Goal: Information Seeking & Learning: Learn about a topic

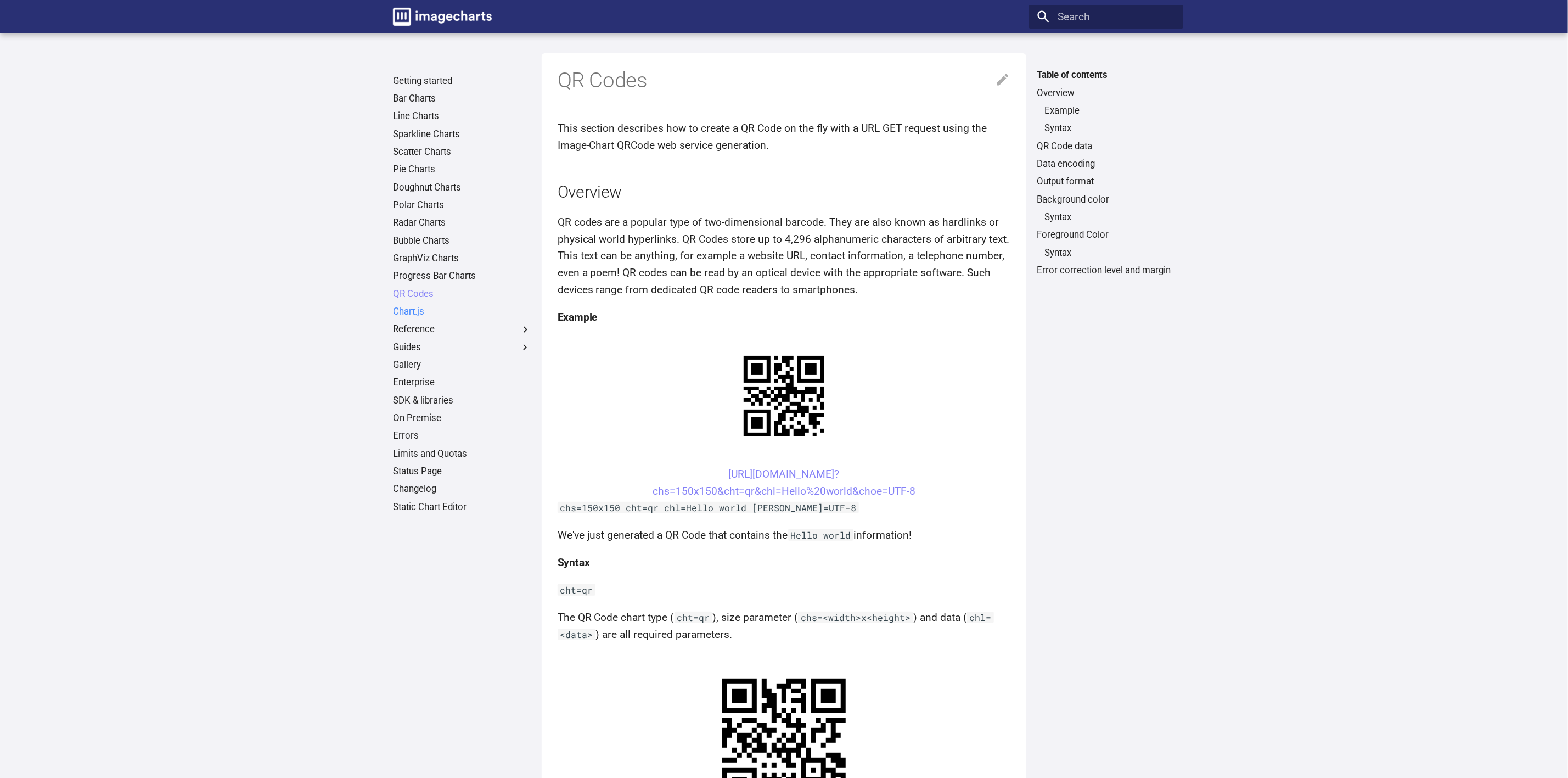
click at [429, 309] on link "Chart.js" at bounding box center [462, 312] width 138 height 12
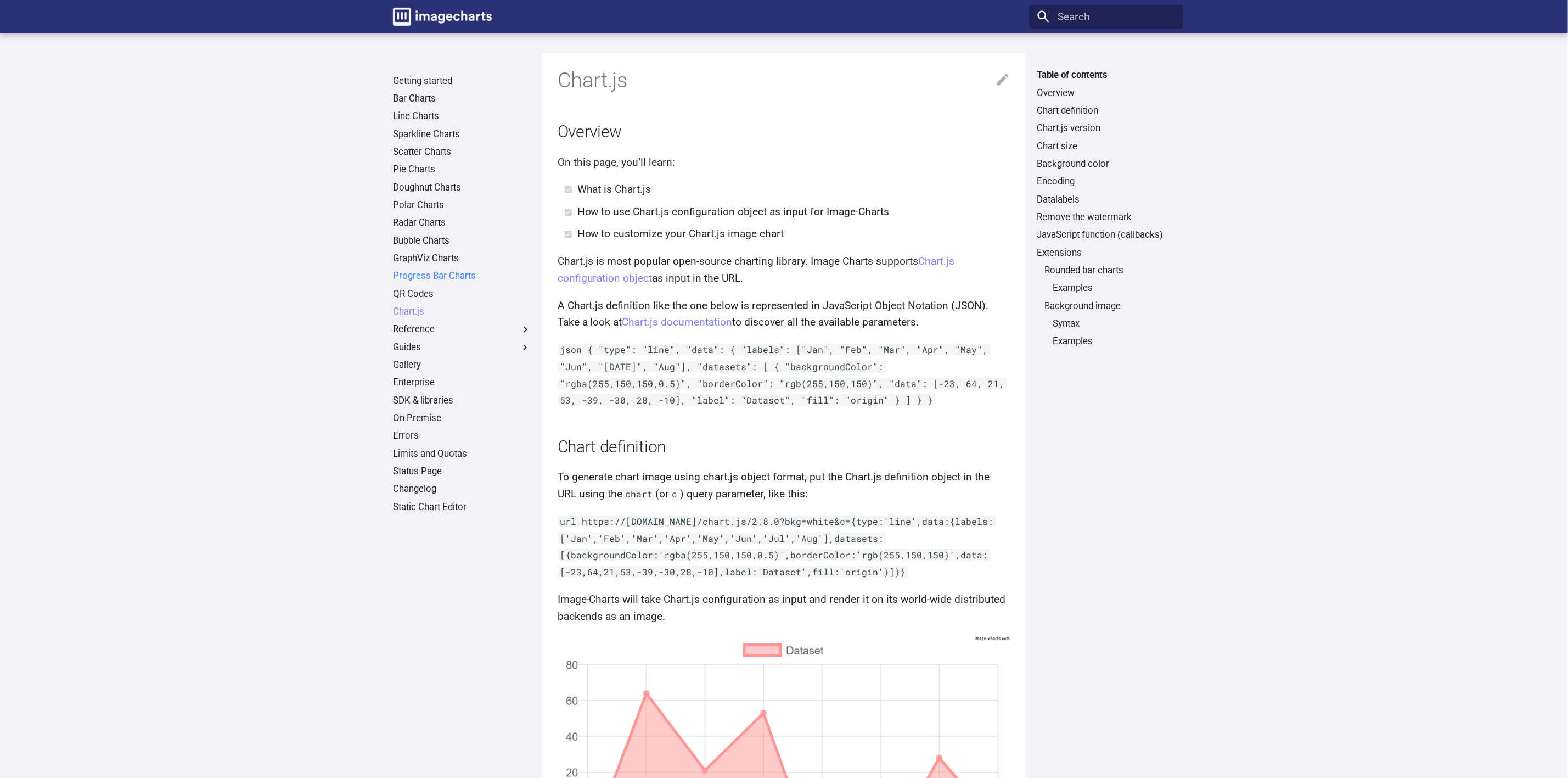
click at [429, 276] on link "Progress Bar Charts" at bounding box center [462, 276] width 138 height 12
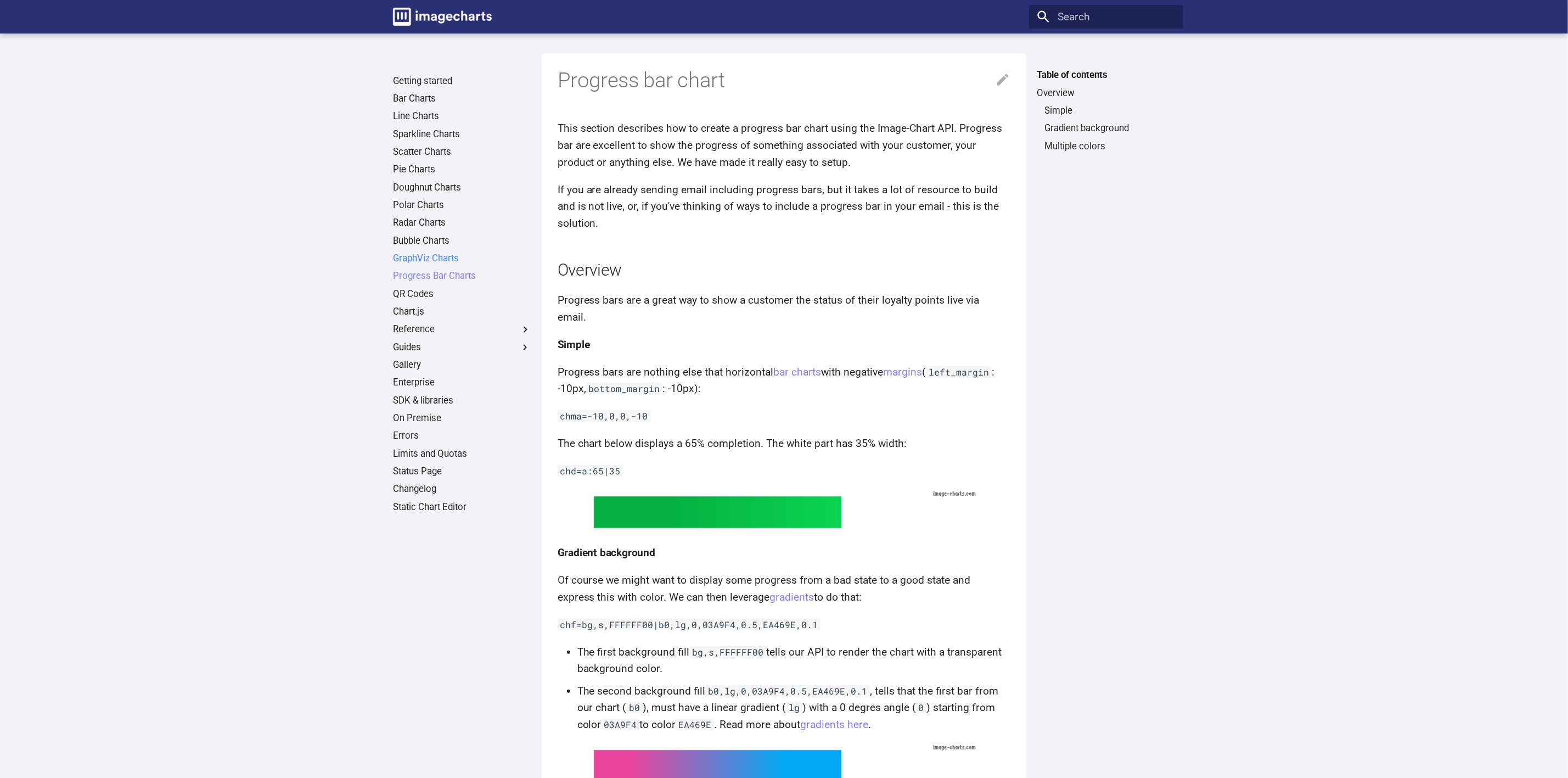
click at [430, 252] on link "GraphViz Charts" at bounding box center [462, 259] width 138 height 12
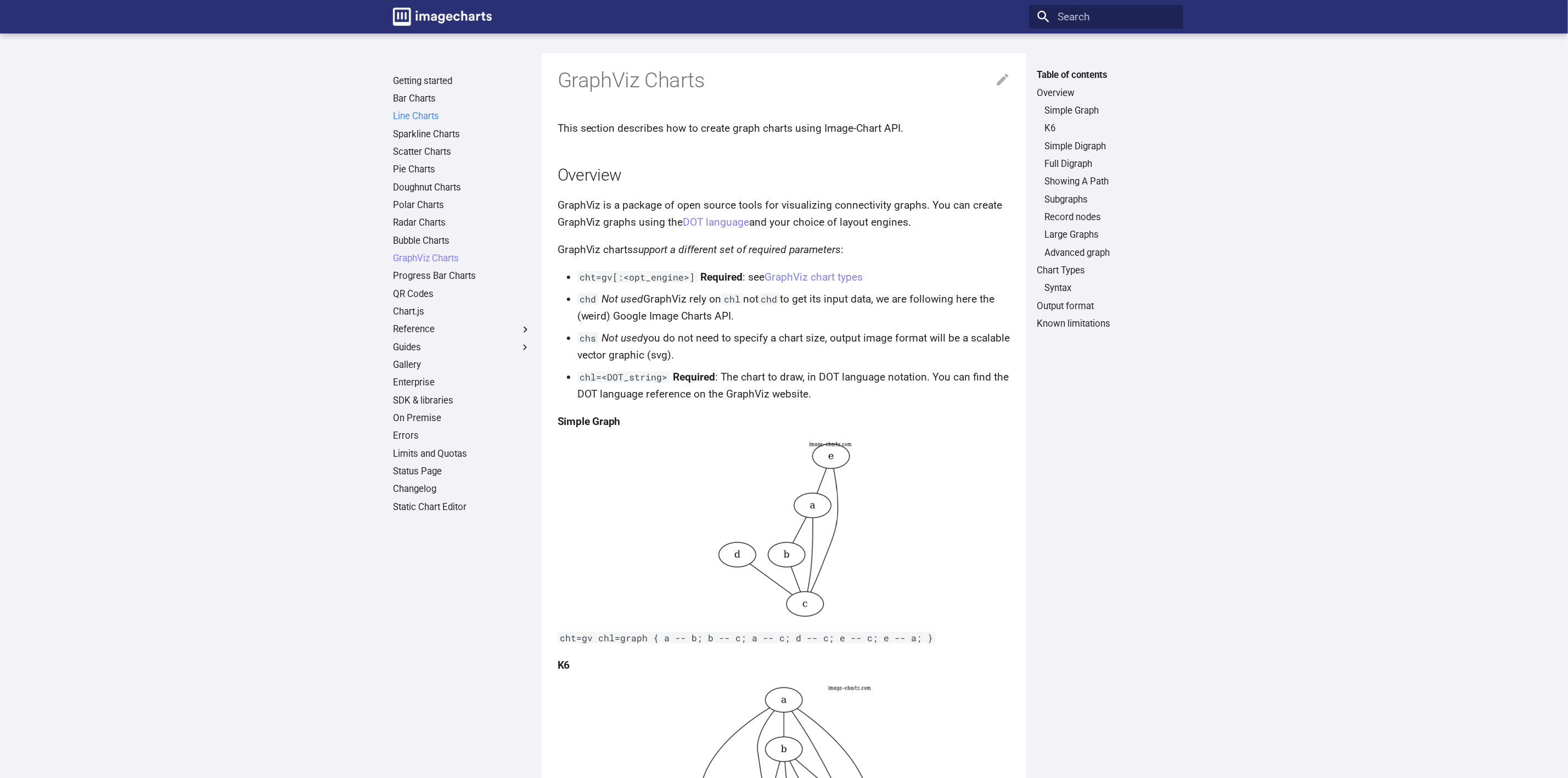
click at [417, 114] on link "Line Charts" at bounding box center [462, 117] width 138 height 12
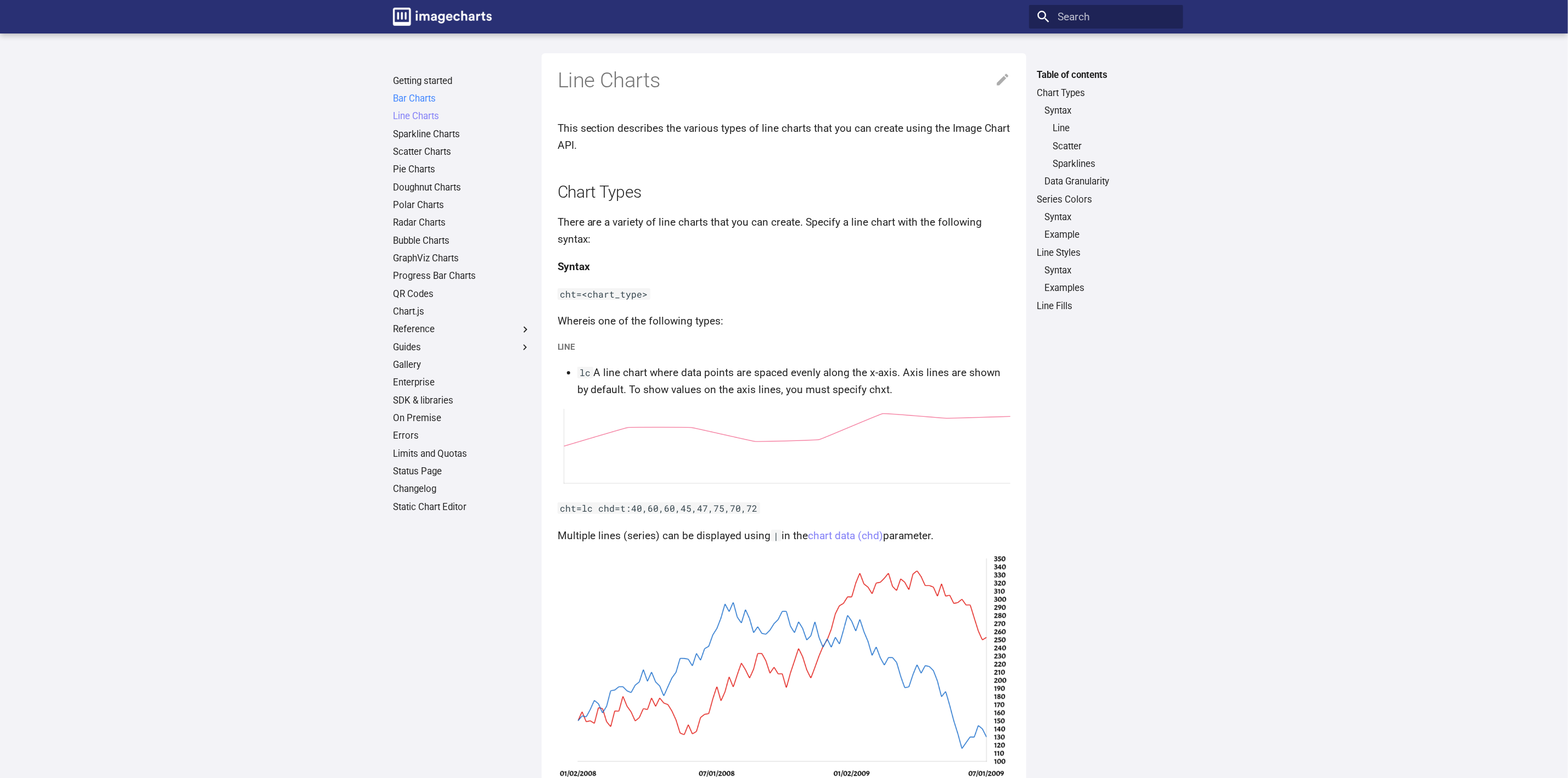
click at [419, 93] on link "Bar Charts" at bounding box center [462, 99] width 138 height 12
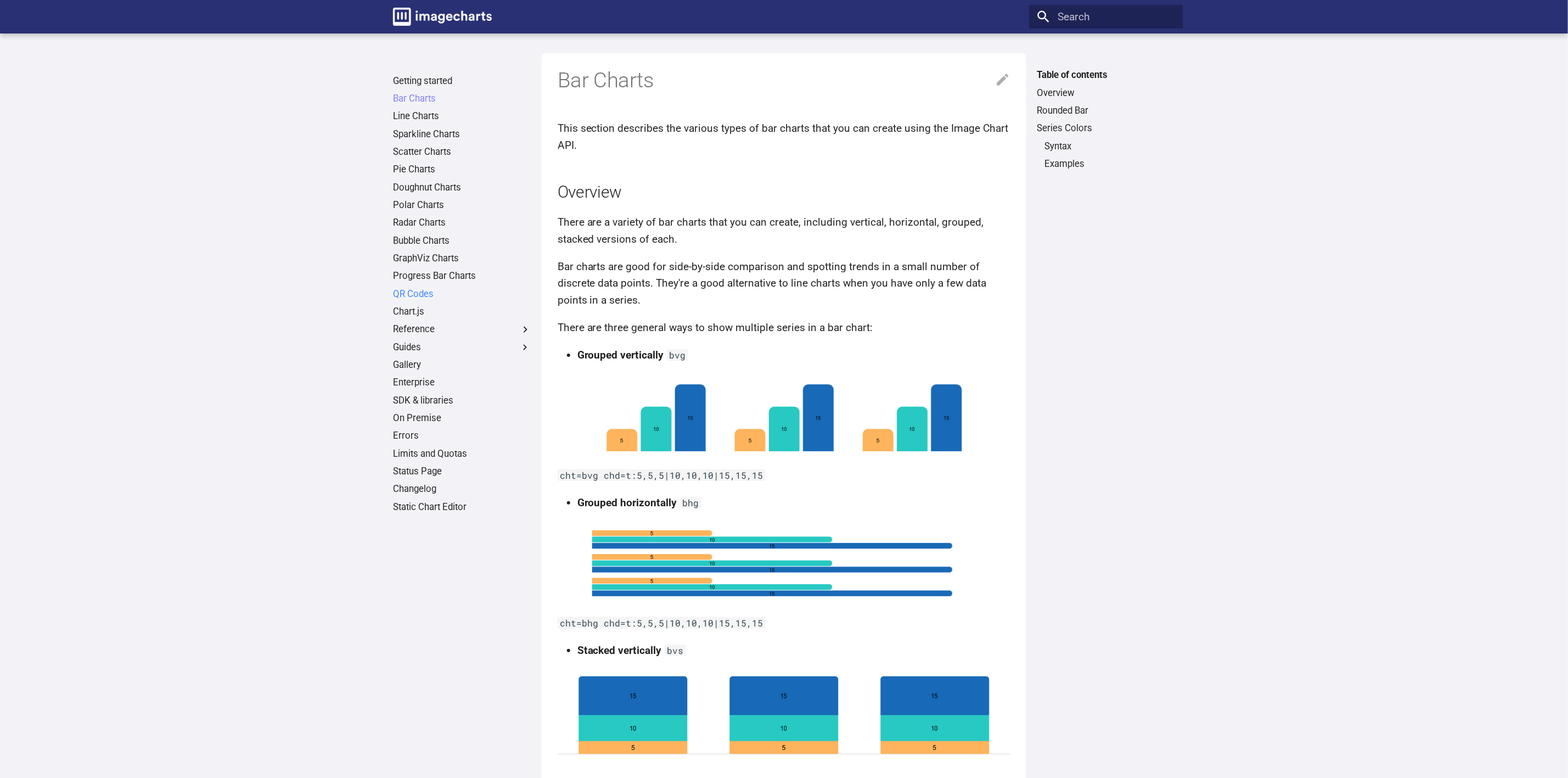
click at [430, 290] on link "QR Codes" at bounding box center [462, 295] width 138 height 12
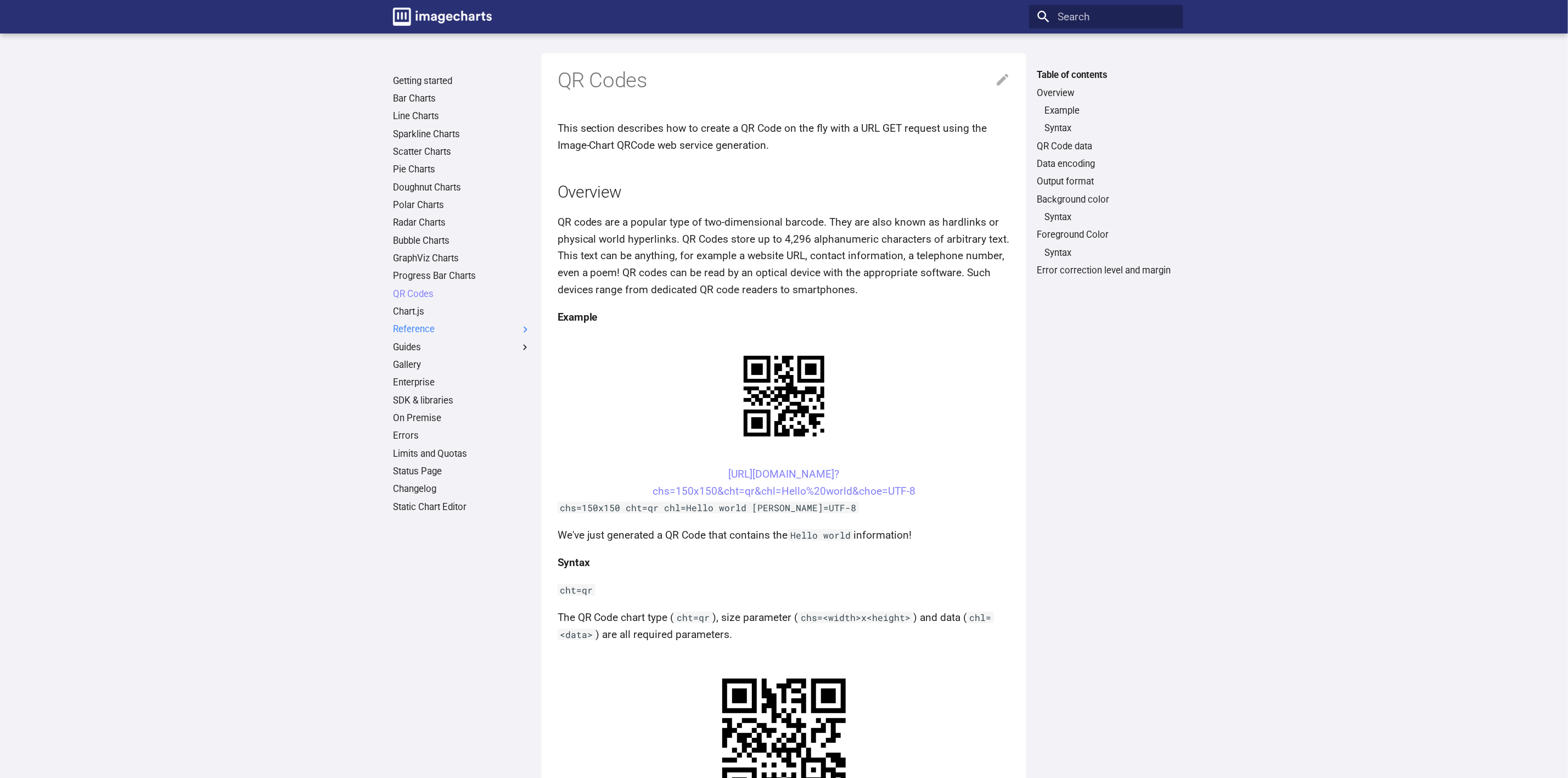
click at [457, 330] on label "Reference" at bounding box center [462, 330] width 138 height 12
click at [0, 0] on input "Reference" at bounding box center [0, 0] width 0 height 0
click at [441, 349] on link "Chart Type" at bounding box center [466, 348] width 131 height 12
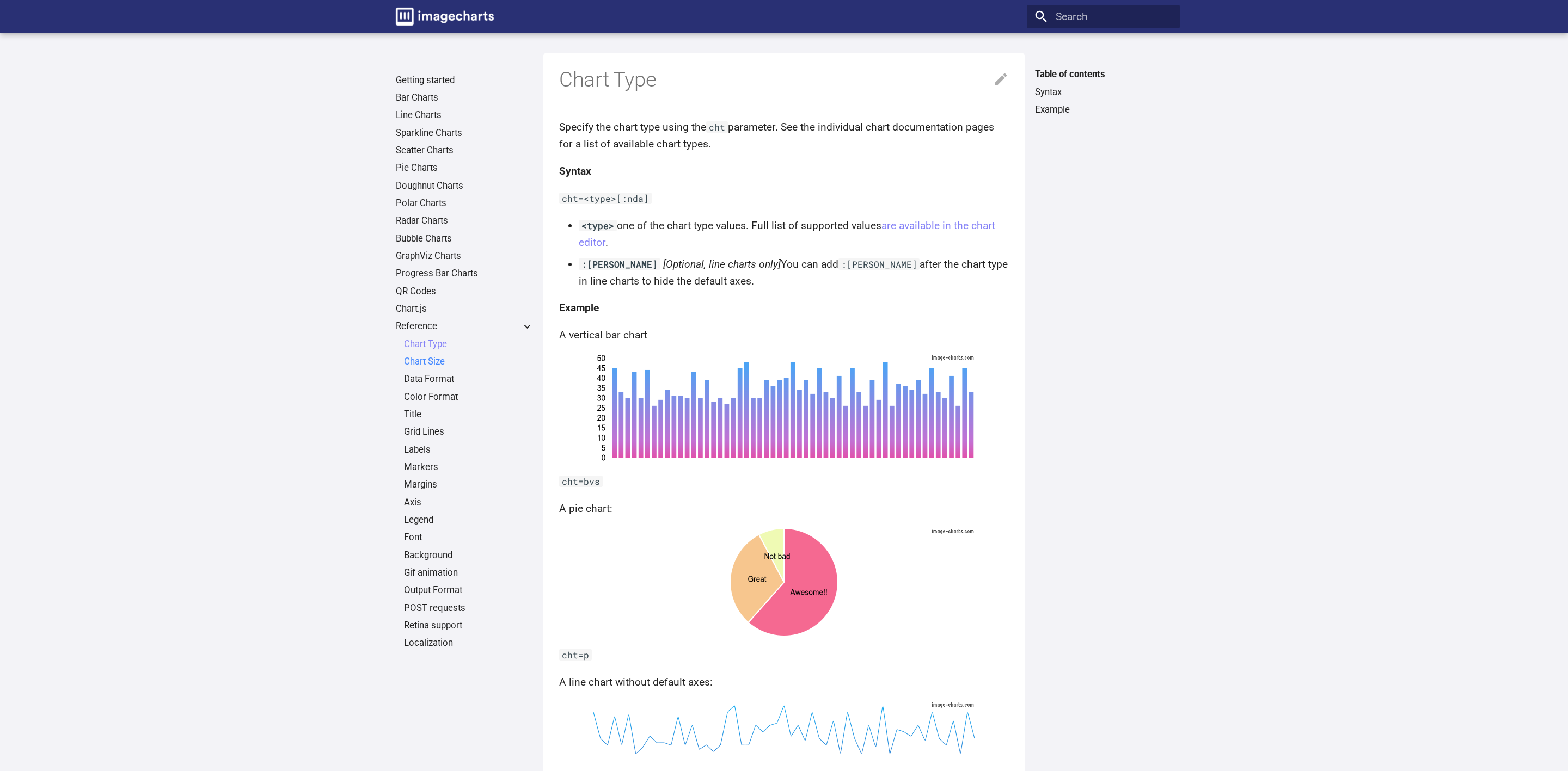
click at [435, 361] on link "Chart Size" at bounding box center [469, 362] width 130 height 12
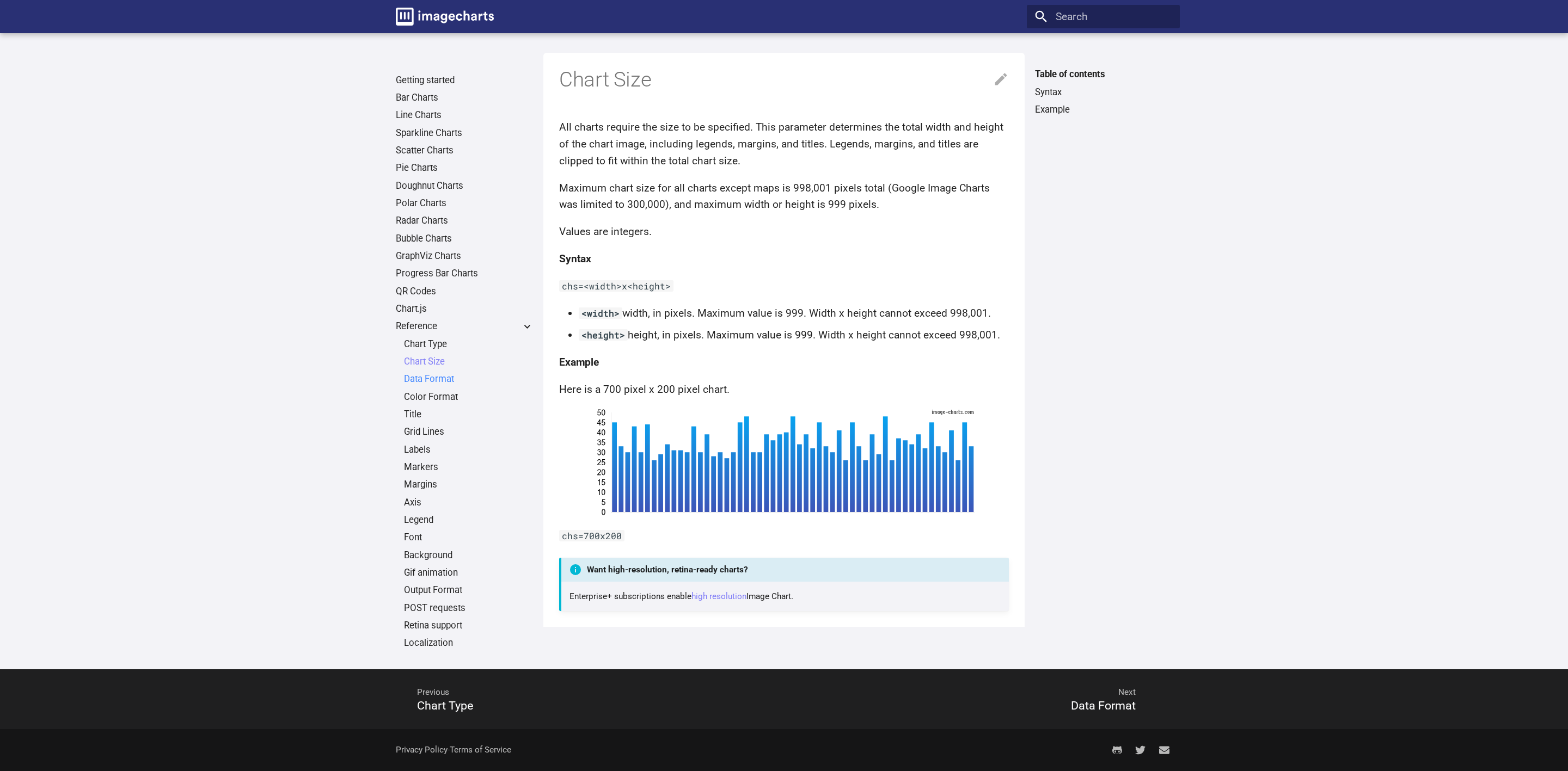
click at [432, 382] on link "Data Format" at bounding box center [469, 380] width 130 height 12
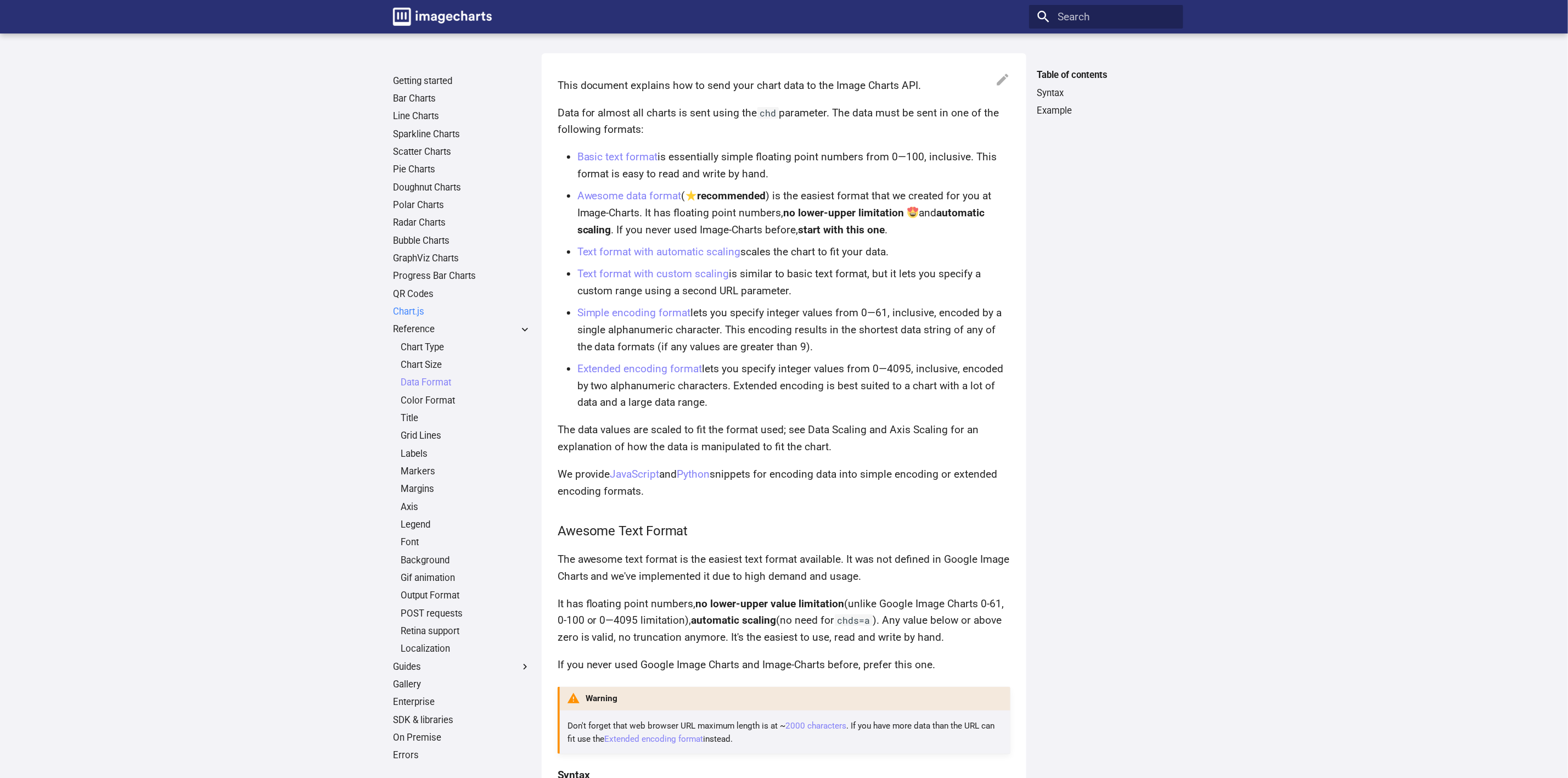
click at [420, 307] on link "Chart.js" at bounding box center [462, 312] width 138 height 12
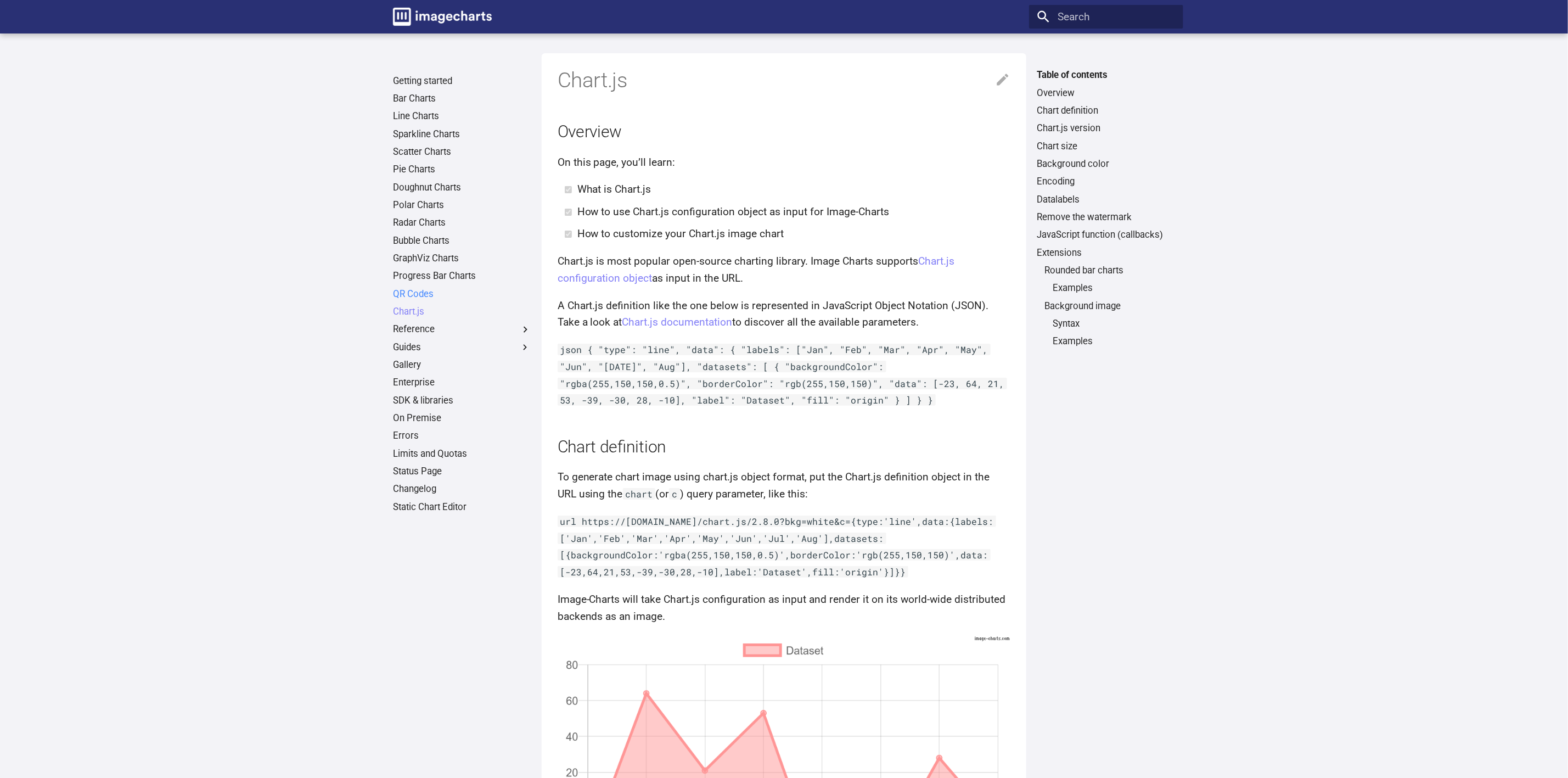
click at [433, 294] on link "QR Codes" at bounding box center [462, 295] width 138 height 12
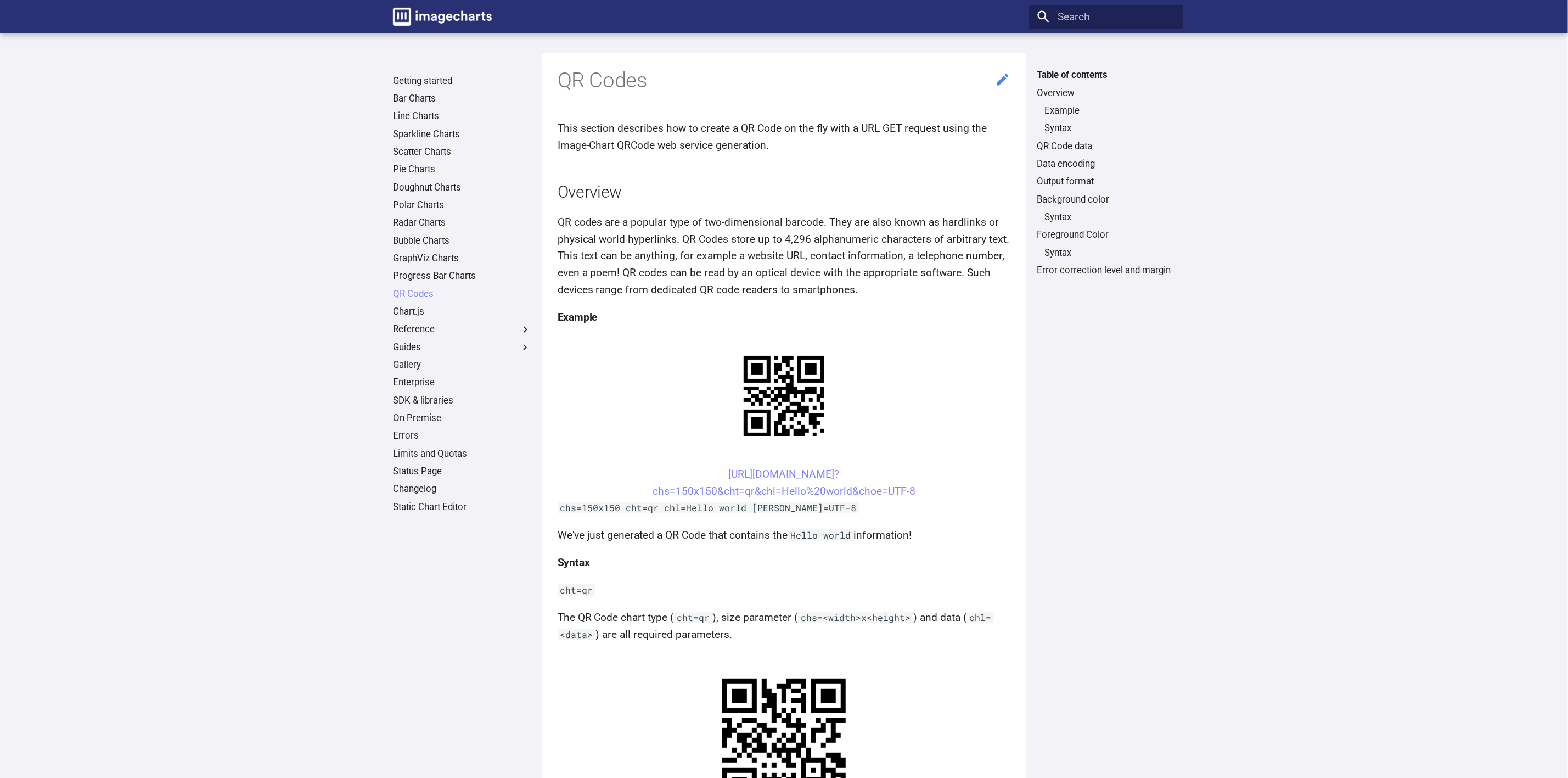
click at [1005, 76] on icon at bounding box center [1003, 80] width 16 height 16
click at [1056, 142] on link "QR Code data" at bounding box center [1106, 147] width 138 height 12
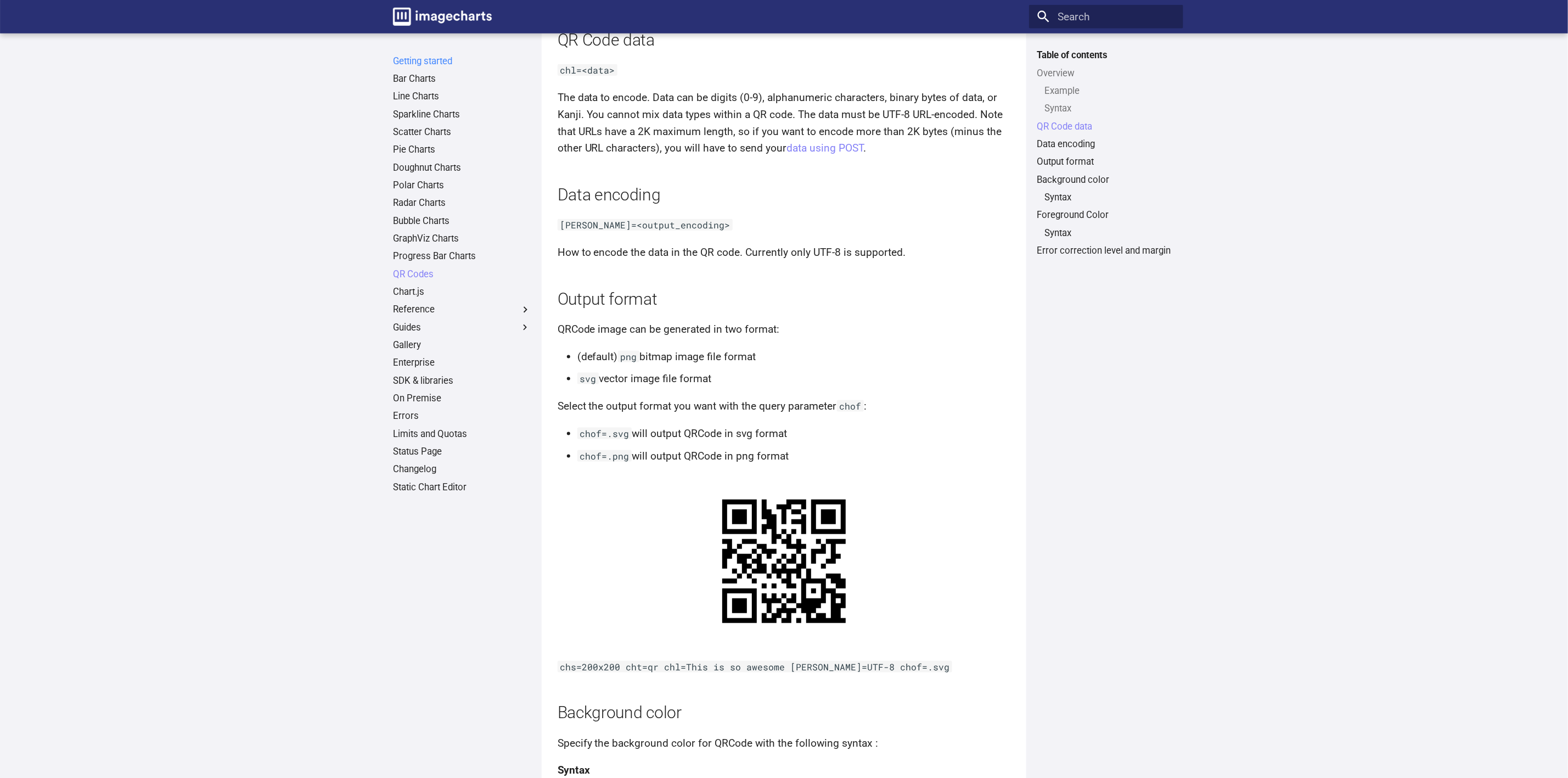
click at [432, 63] on link "Getting started" at bounding box center [462, 61] width 138 height 12
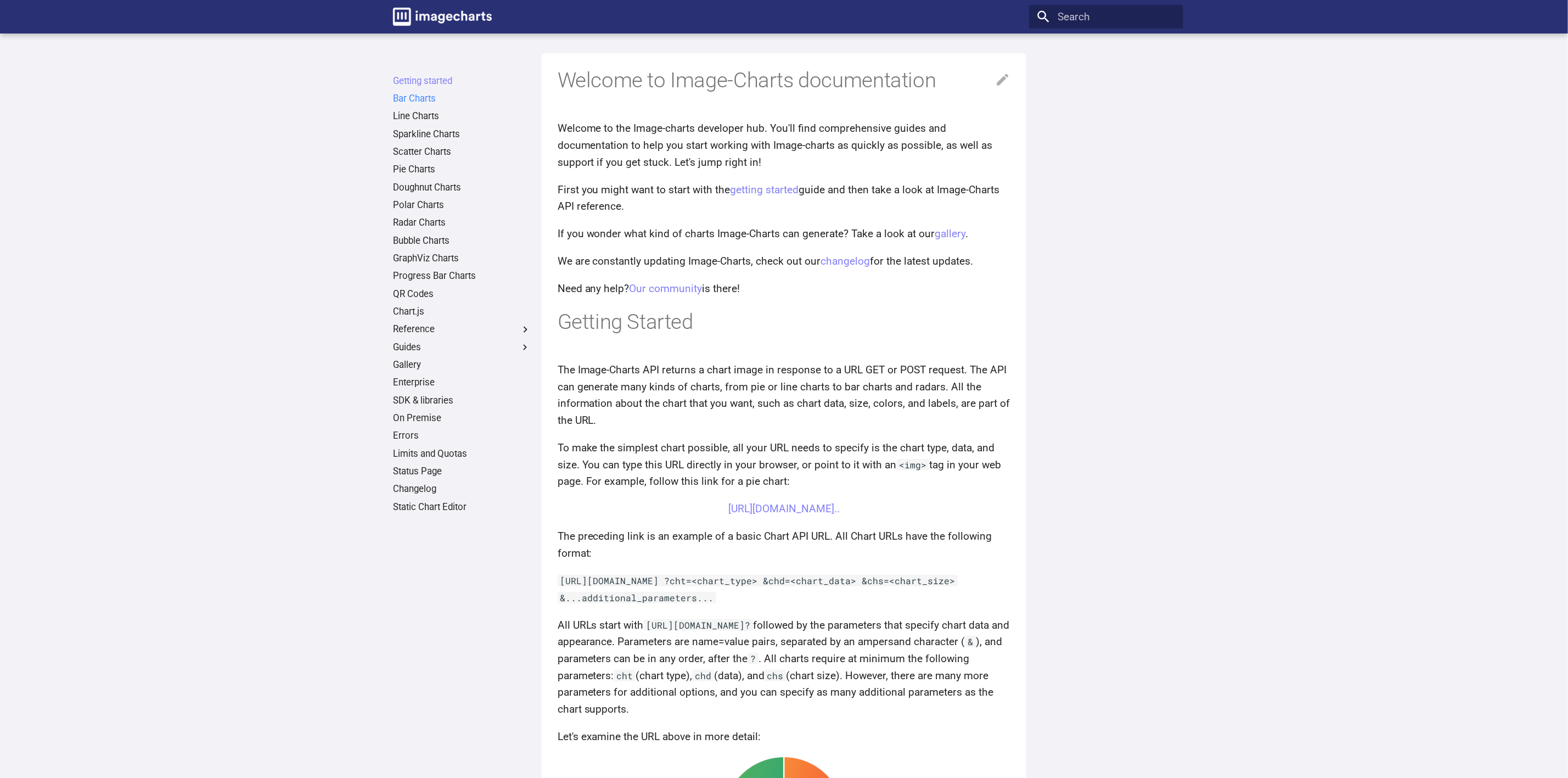
click at [417, 101] on link "Bar Charts" at bounding box center [462, 99] width 138 height 12
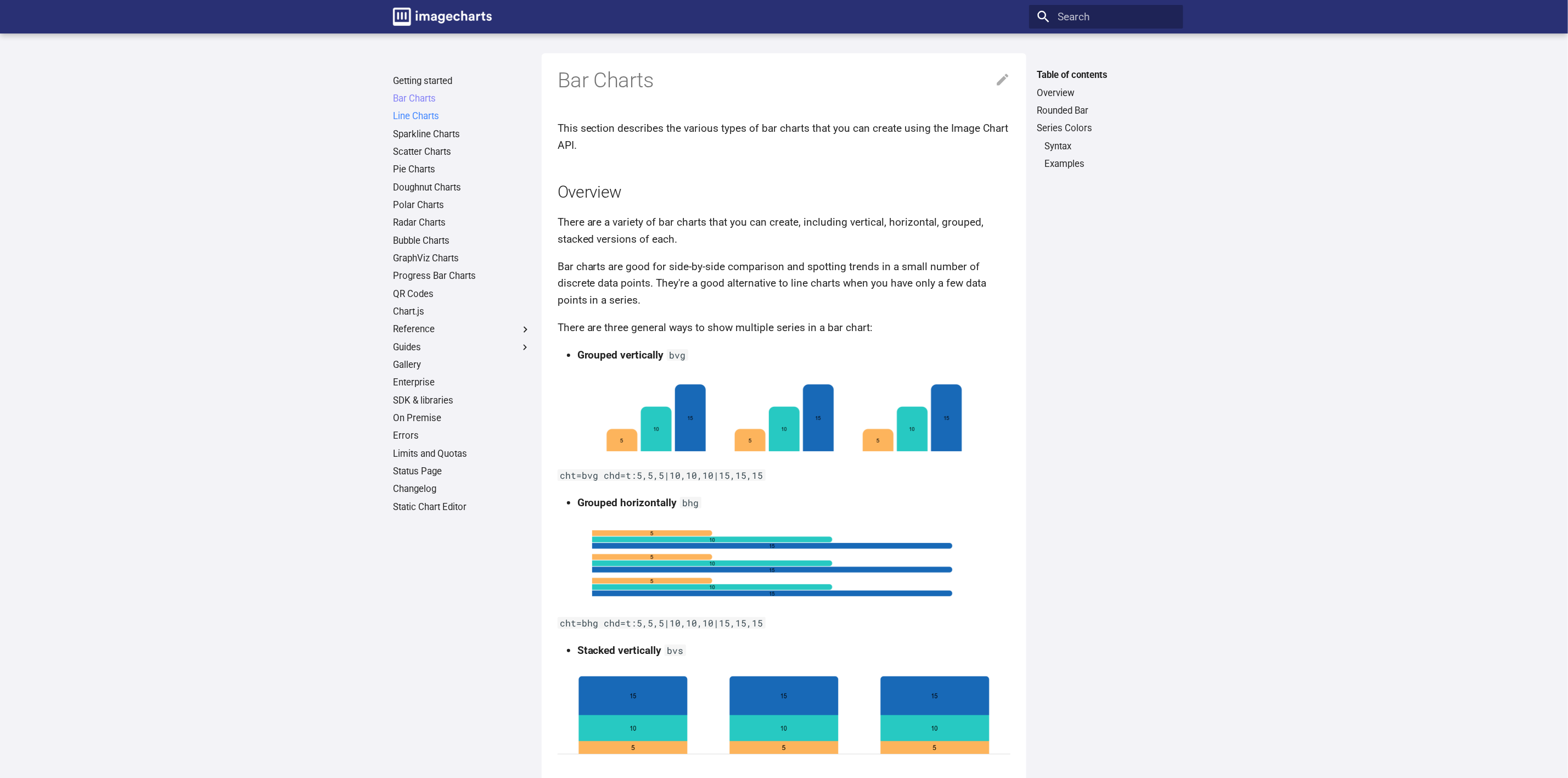
click at [417, 112] on link "Line Charts" at bounding box center [462, 117] width 138 height 12
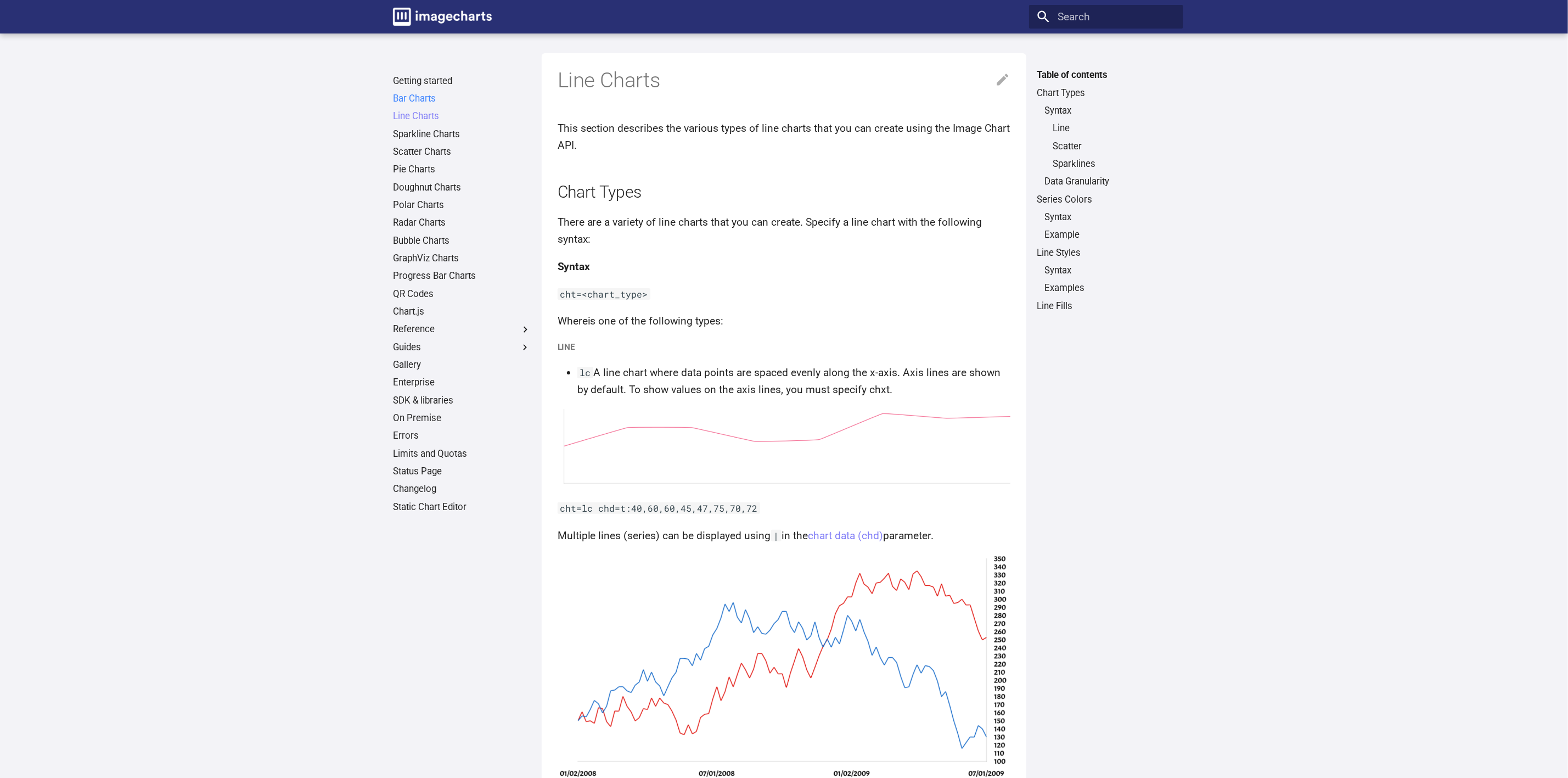
click at [417, 99] on link "Bar Charts" at bounding box center [462, 99] width 138 height 12
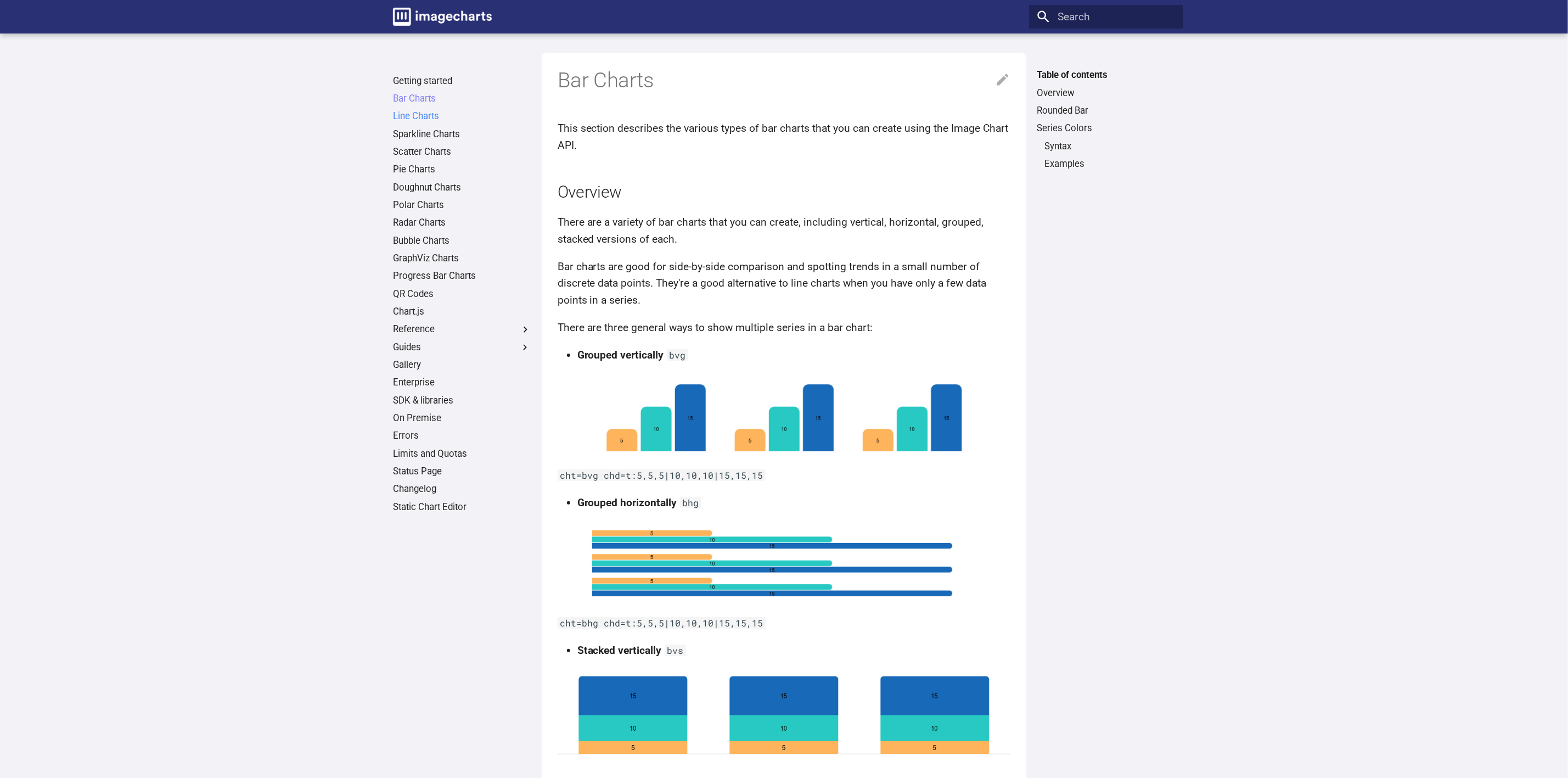
click at [422, 119] on link "Line Charts" at bounding box center [462, 117] width 138 height 12
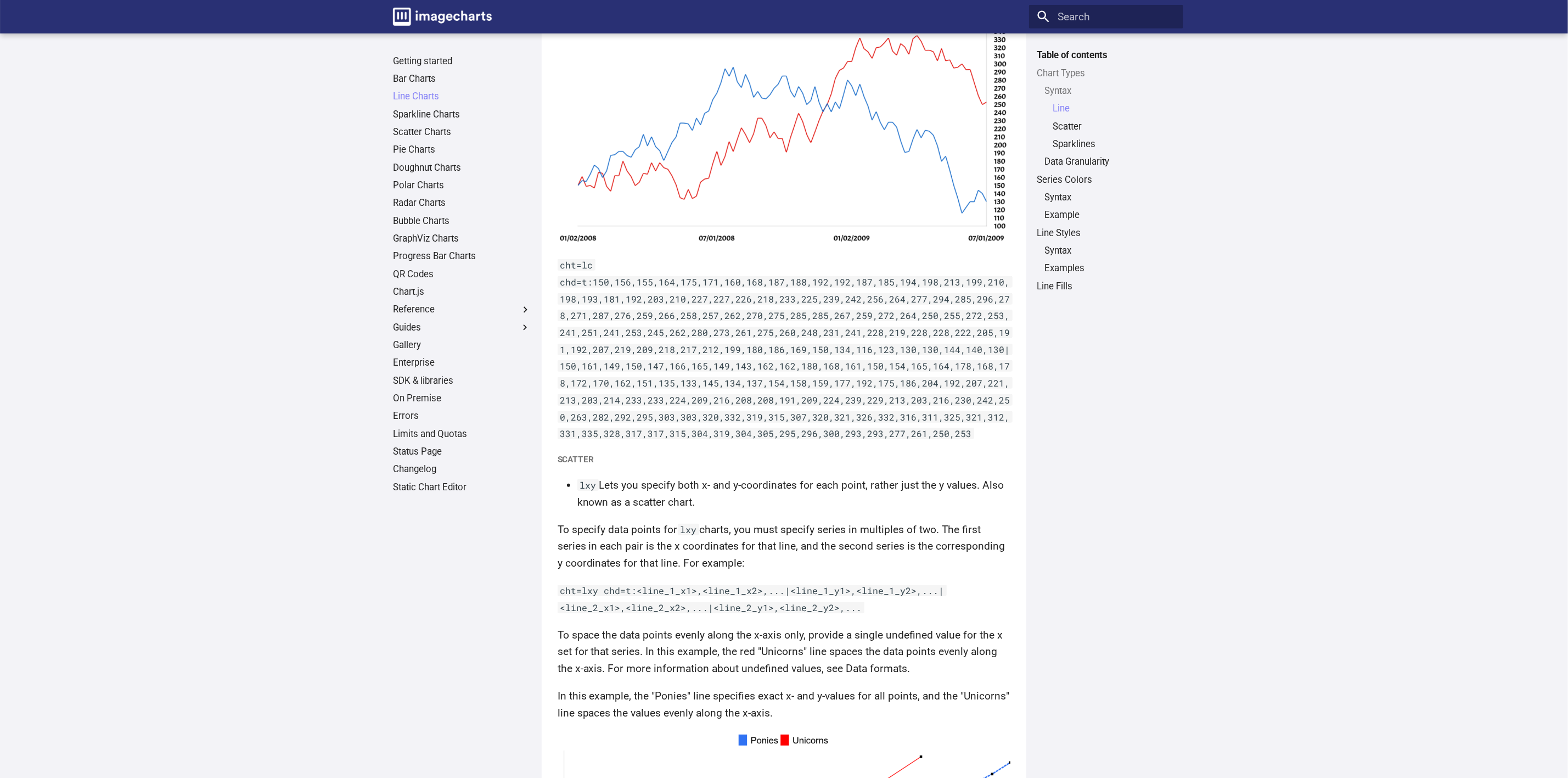
scroll to position [461, 0]
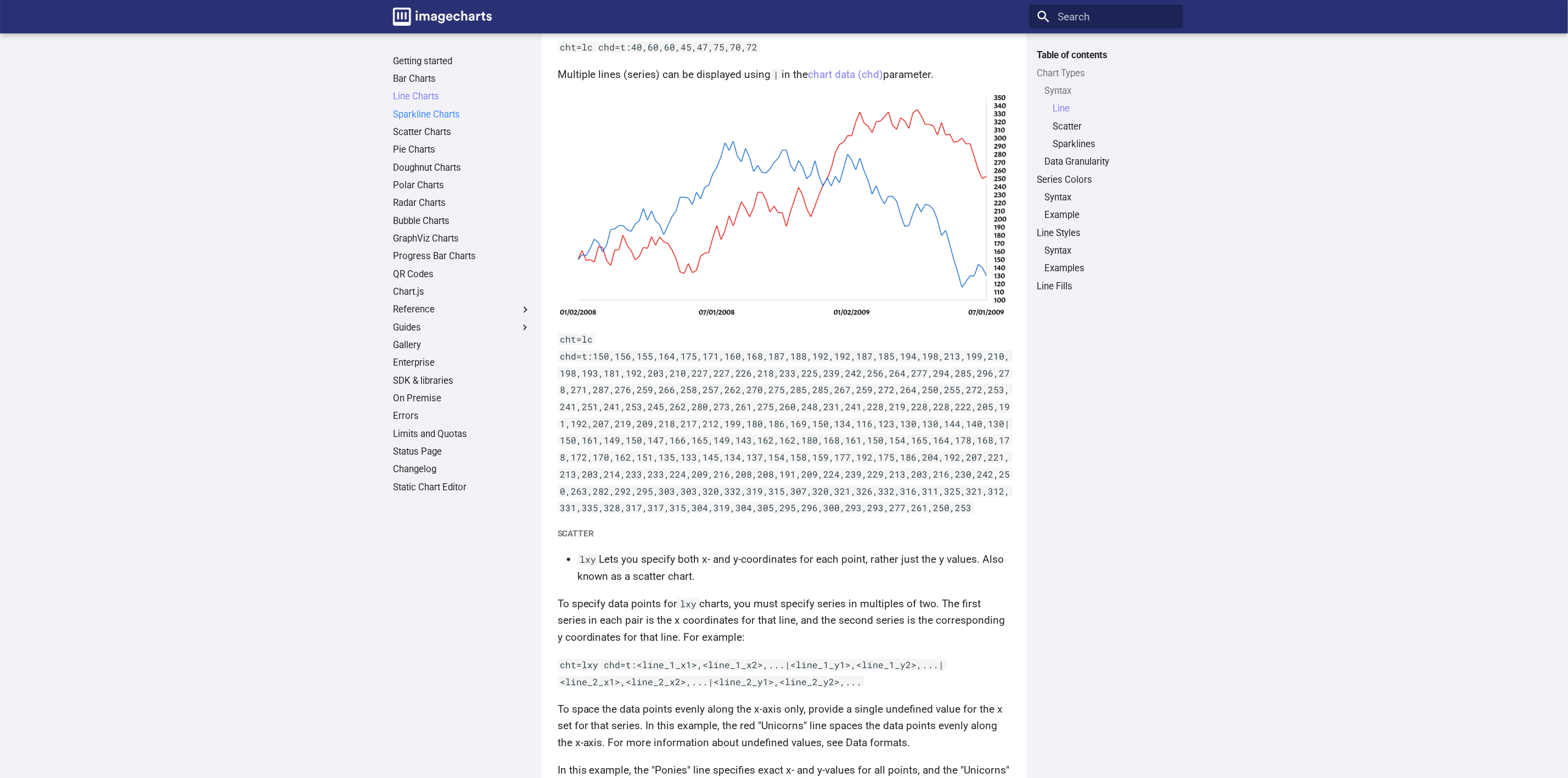
click at [446, 120] on link "Sparkline Charts" at bounding box center [462, 115] width 138 height 12
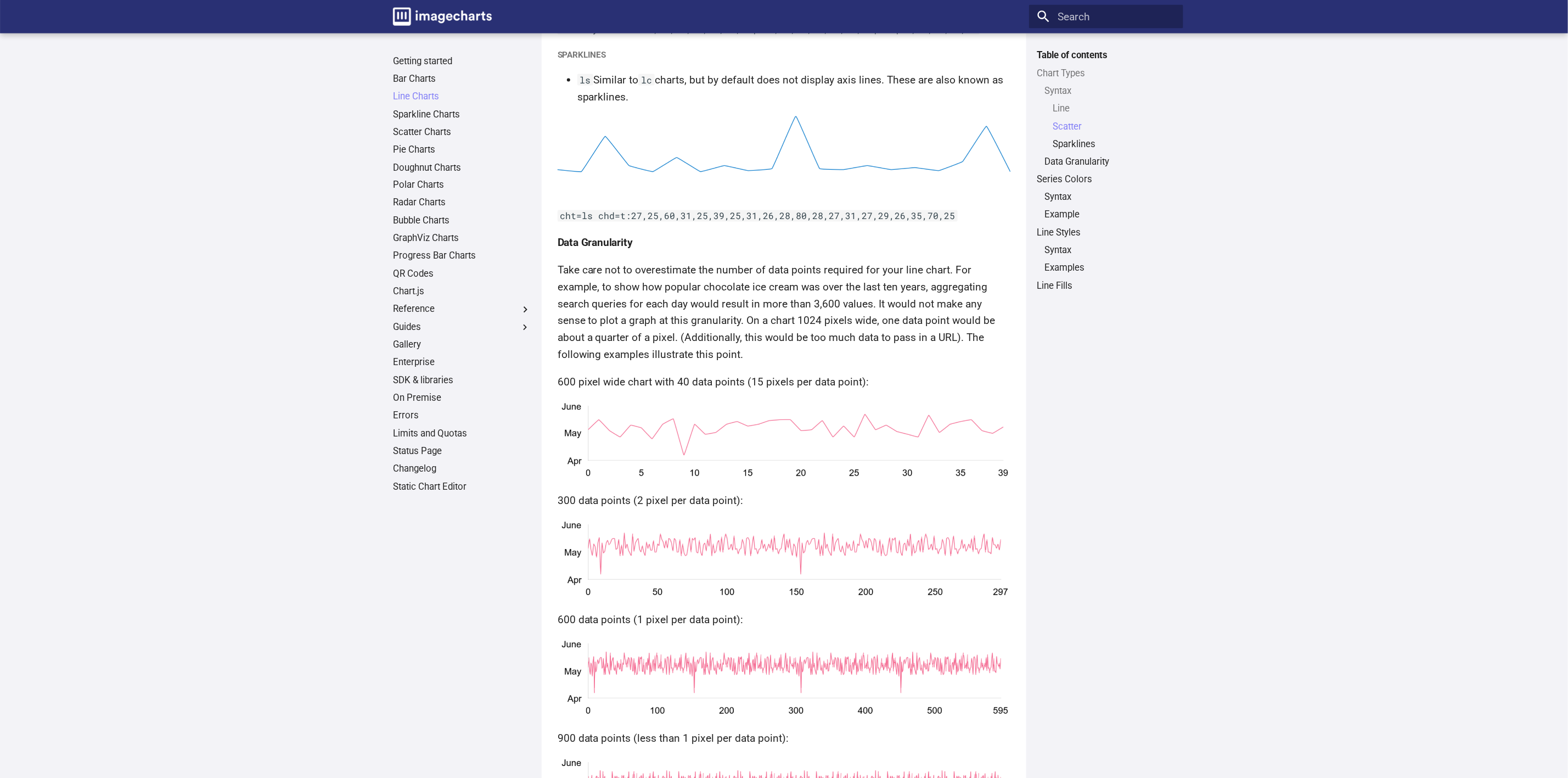
click at [442, 138] on ul "Getting started Bar Charts Line Charts Line Charts Table of contents Chart Type…" at bounding box center [462, 274] width 154 height 438
click at [438, 117] on link "Sparkline Charts" at bounding box center [462, 115] width 138 height 12
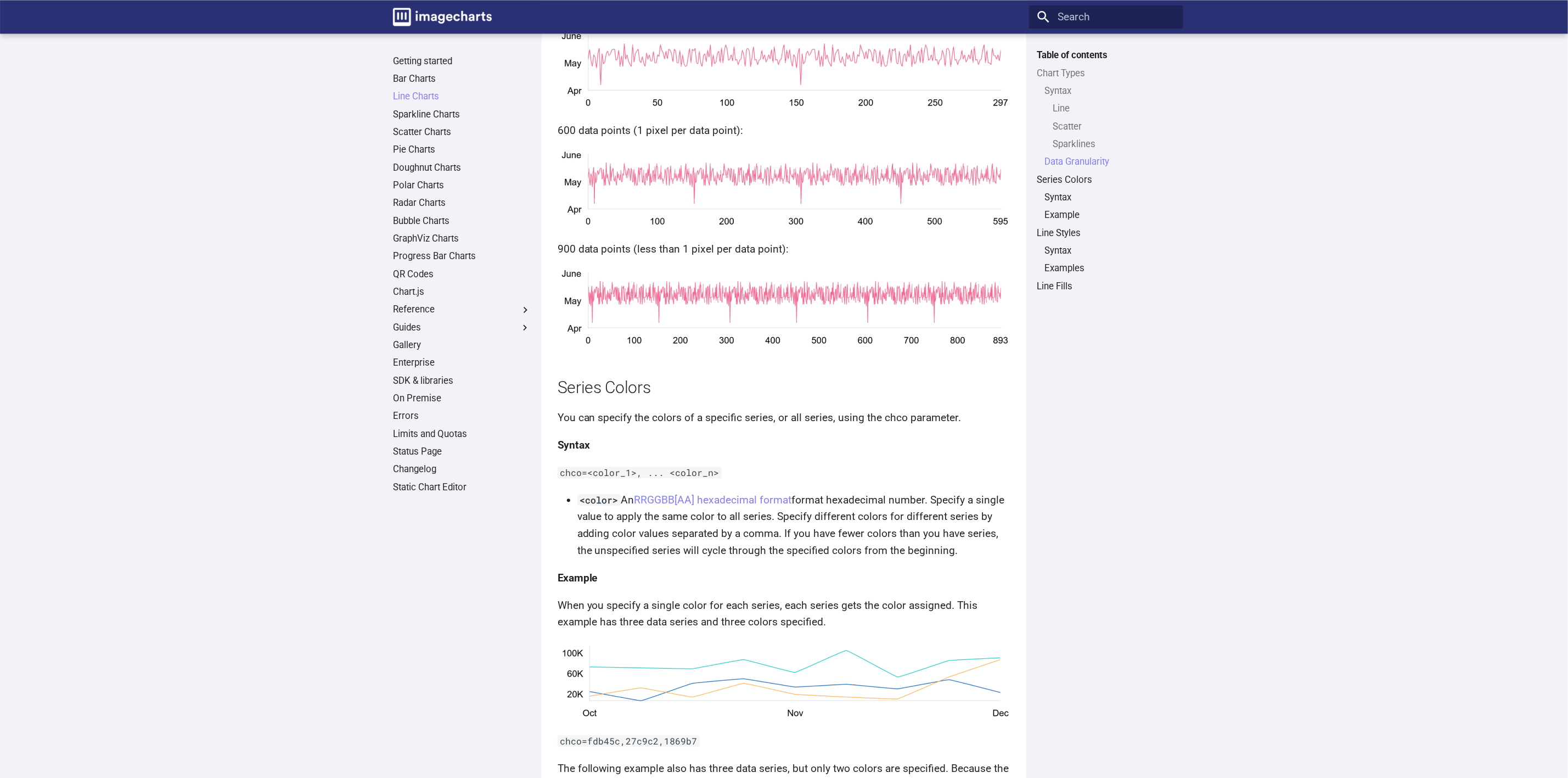
scroll to position [1948, 0]
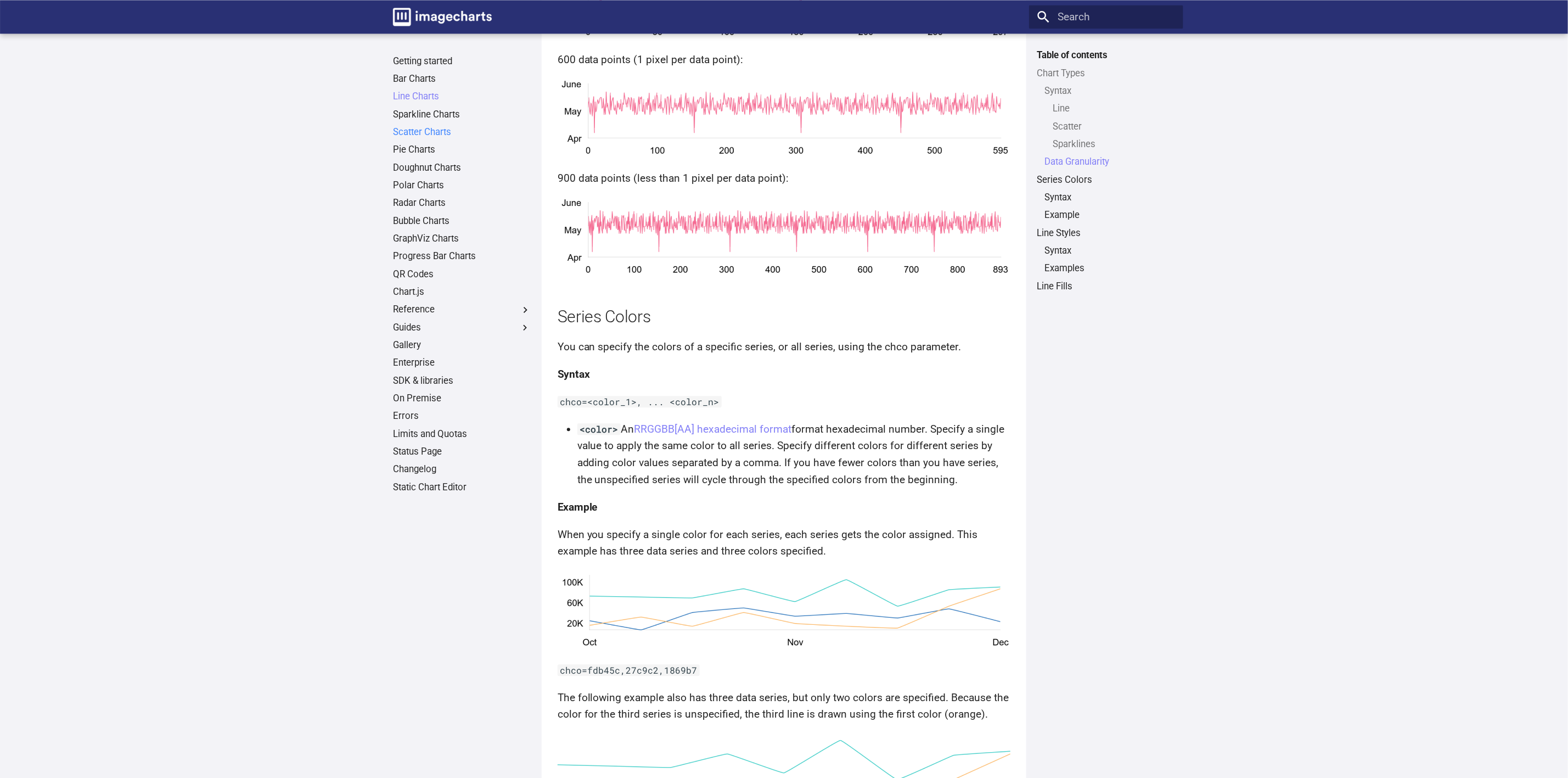
click at [425, 128] on link "Scatter Charts" at bounding box center [462, 133] width 138 height 12
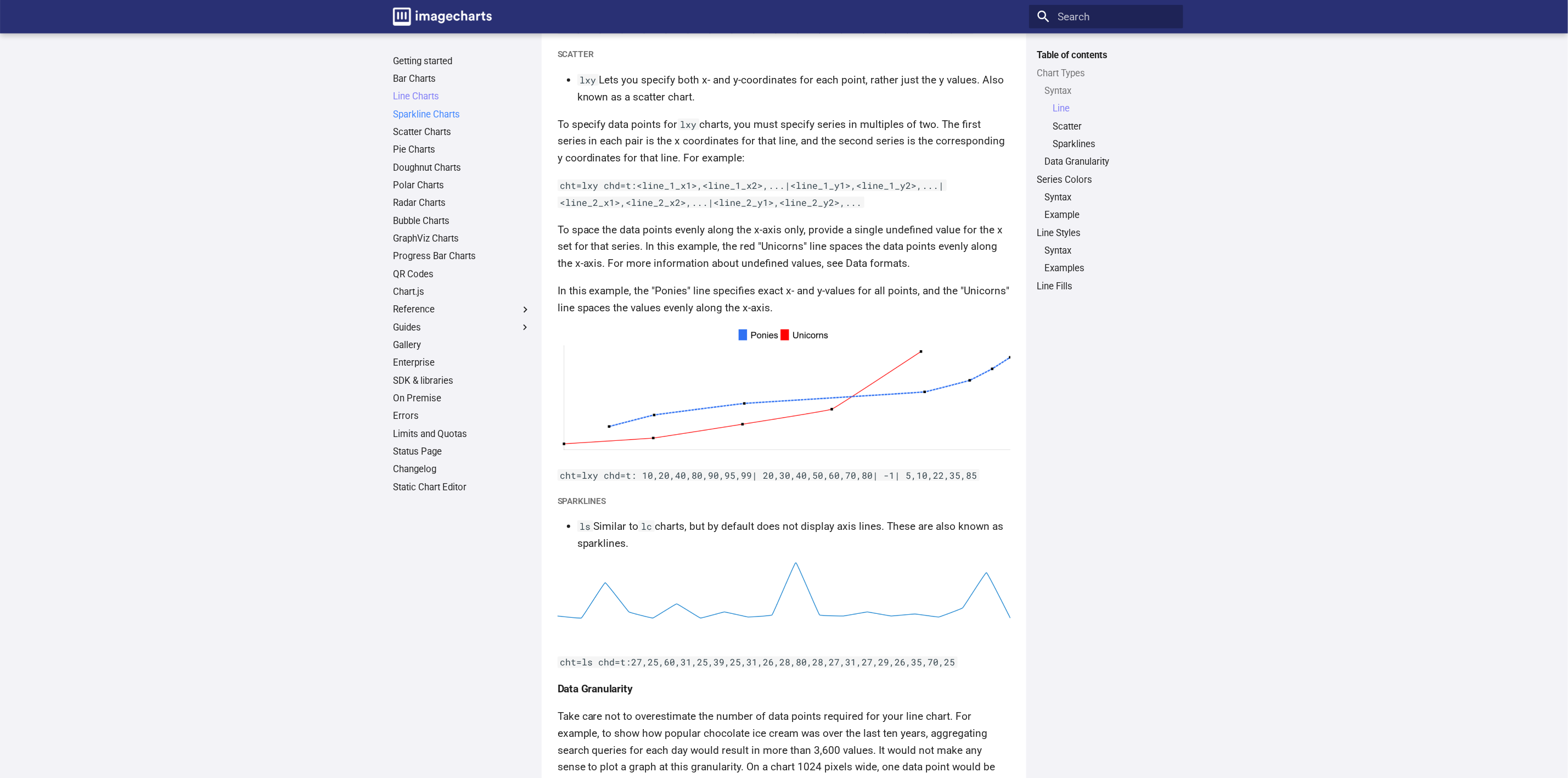
click at [428, 117] on link "Sparkline Charts" at bounding box center [462, 115] width 138 height 12
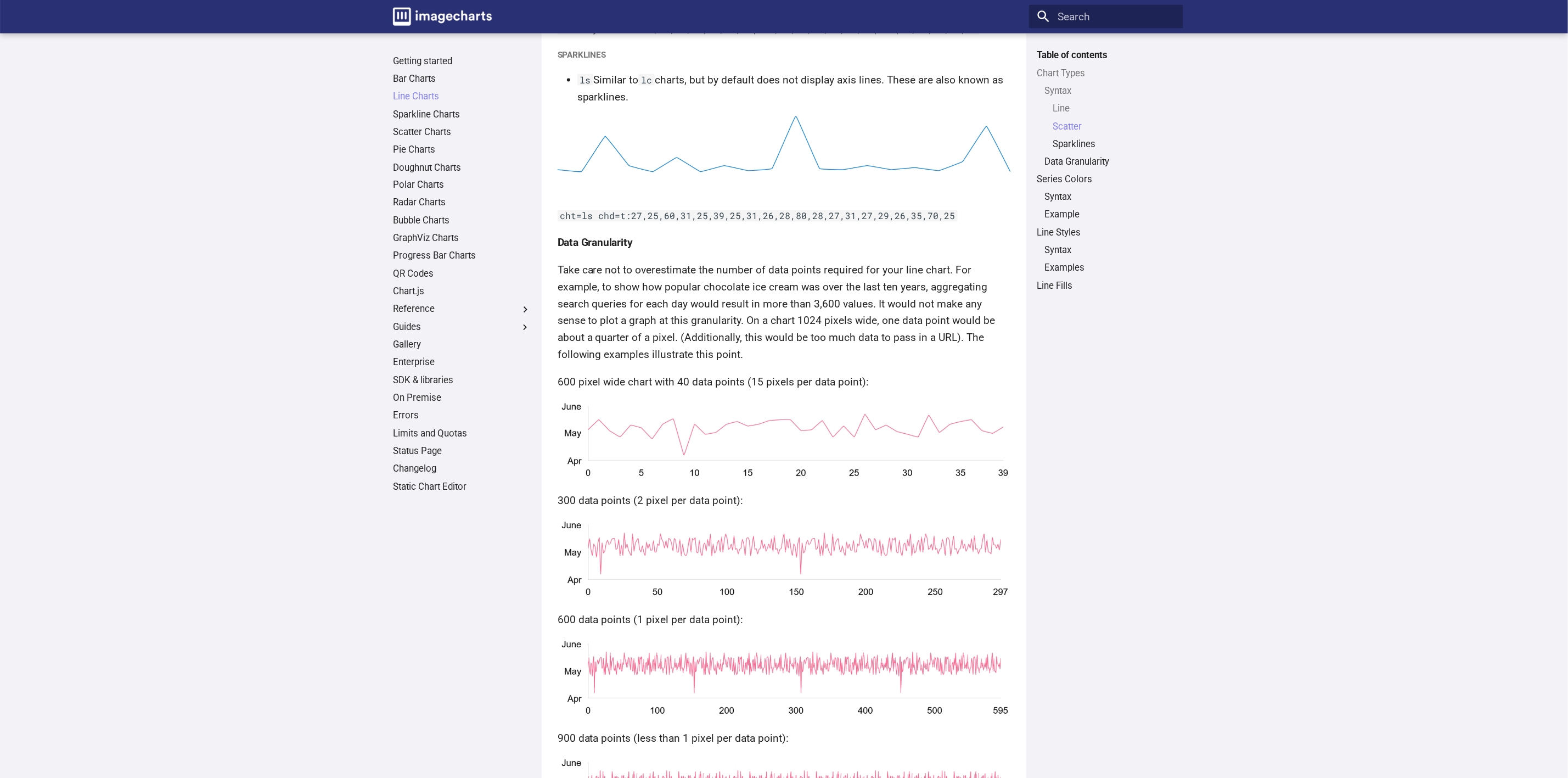
click at [428, 139] on ul "Getting started Bar Charts Line Charts Line Charts Table of contents Chart Type…" at bounding box center [462, 274] width 154 height 438
click at [412, 157] on ul "Getting started Bar Charts Line Charts Line Charts Table of contents Chart Type…" at bounding box center [462, 274] width 154 height 438
click at [415, 147] on link "Pie Charts" at bounding box center [462, 150] width 138 height 12
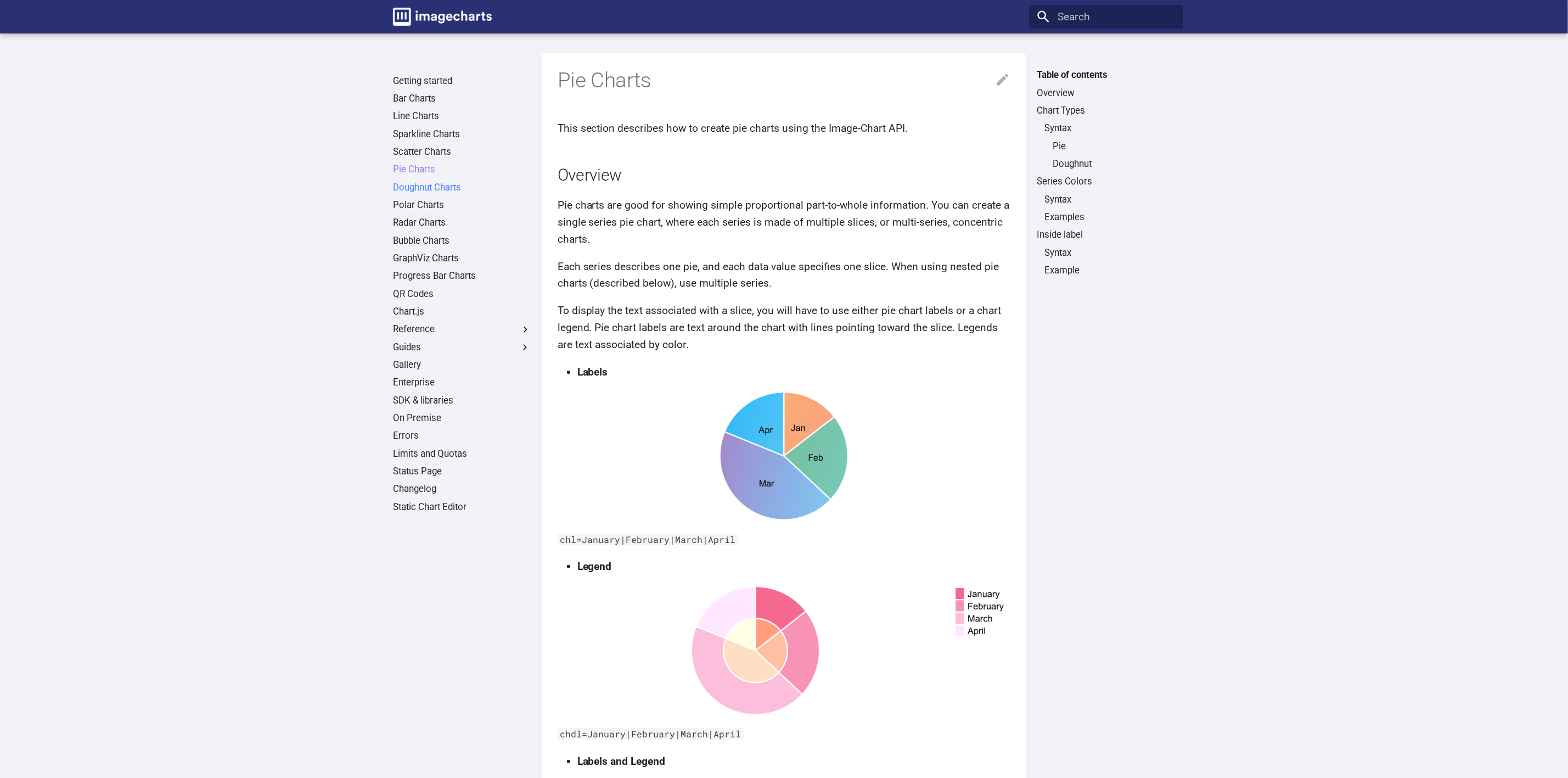
click at [441, 189] on link "Doughnut Charts" at bounding box center [462, 188] width 138 height 12
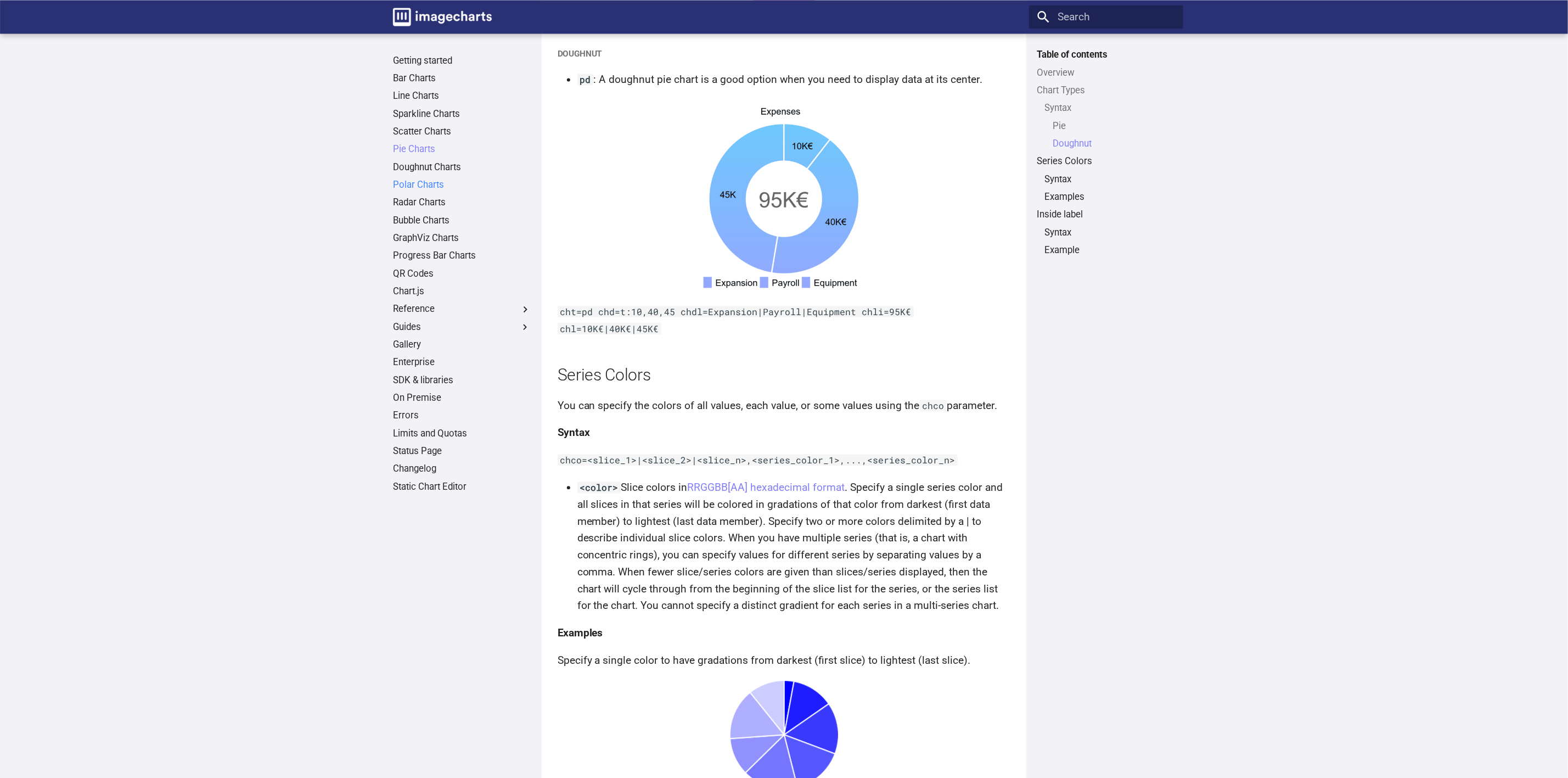
click at [427, 185] on link "Polar Charts" at bounding box center [462, 185] width 138 height 12
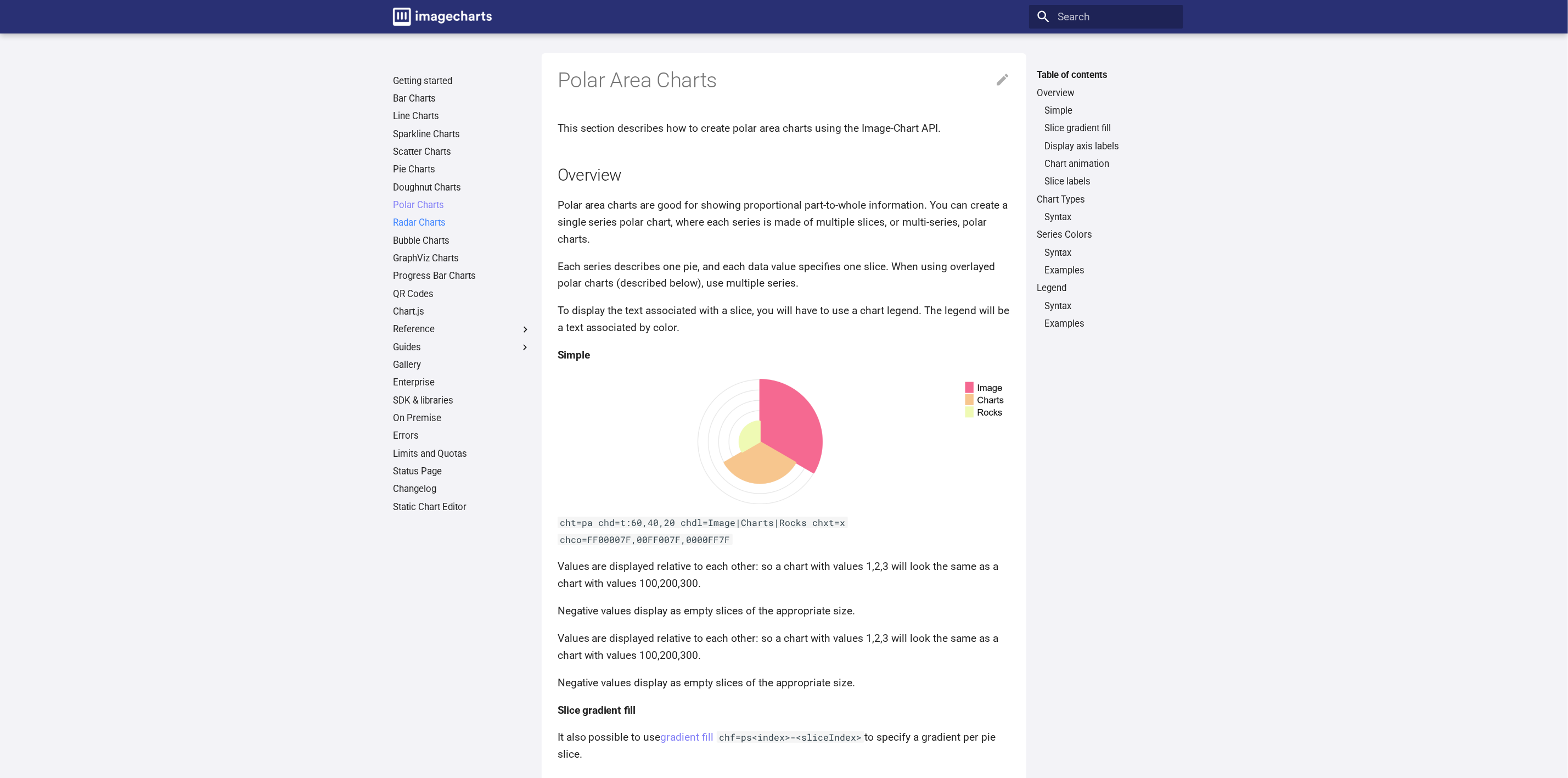
click at [435, 222] on link "Radar Charts" at bounding box center [462, 223] width 138 height 12
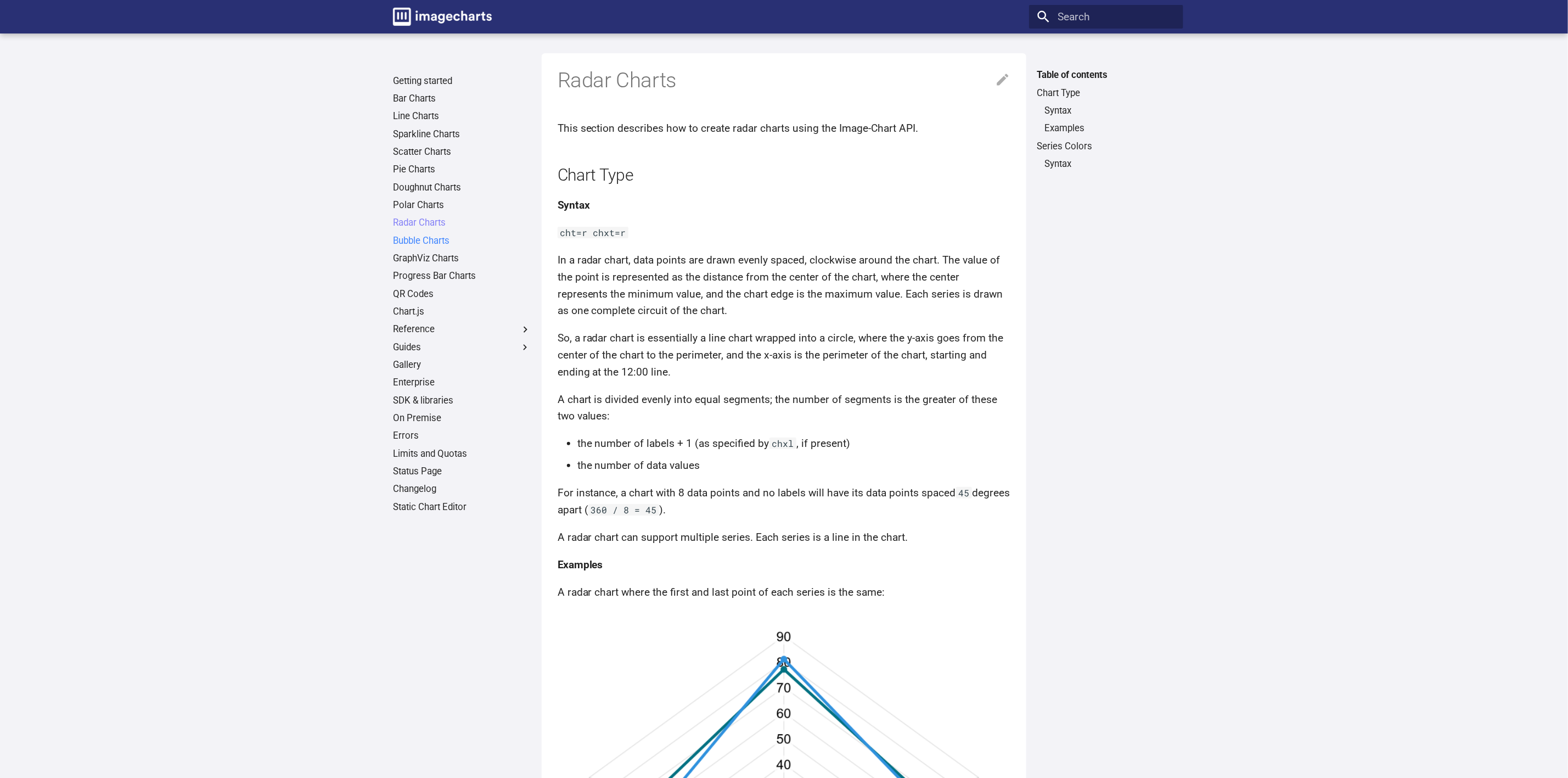
click at [430, 242] on link "Bubble Charts" at bounding box center [462, 241] width 138 height 12
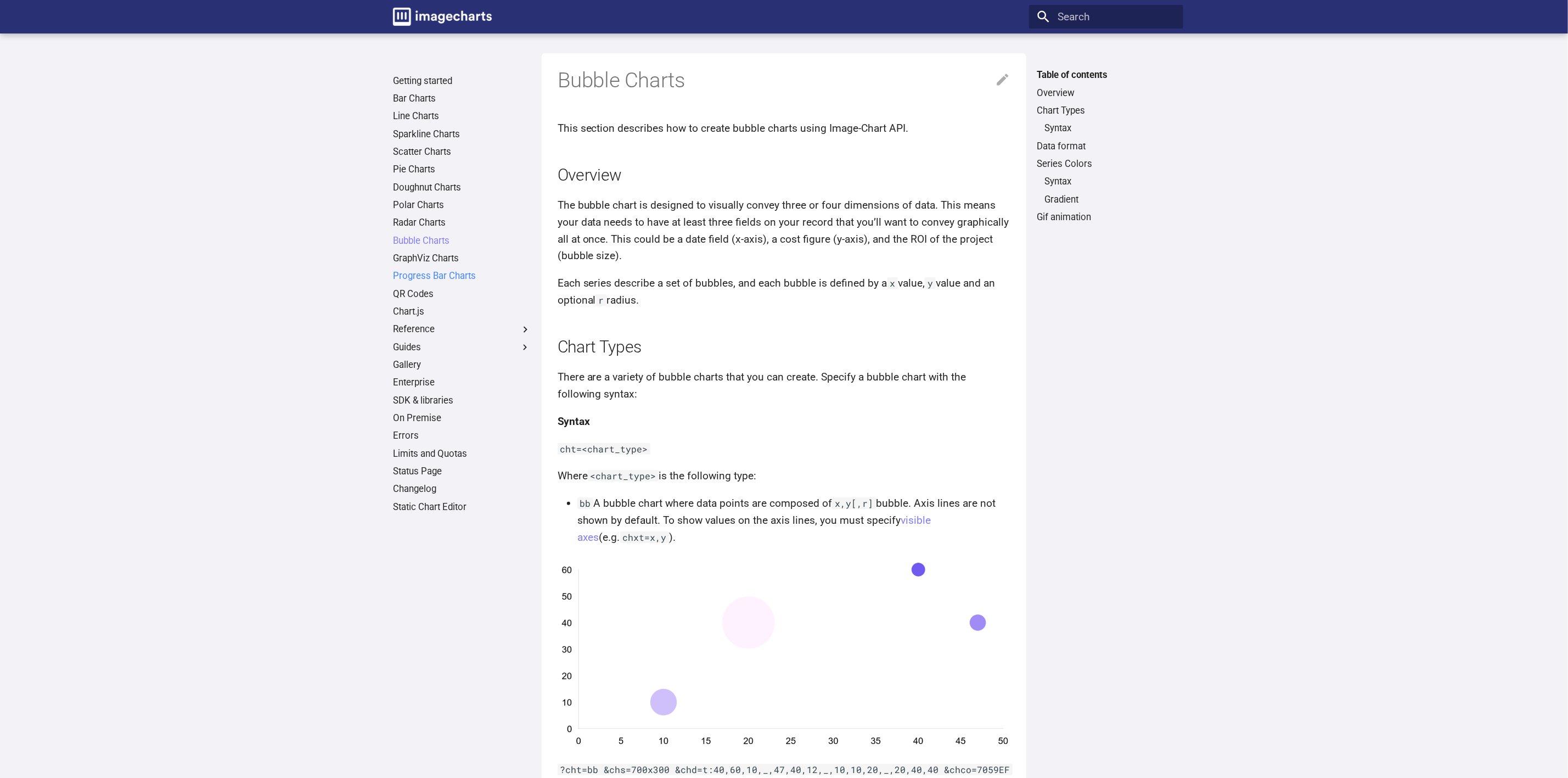
click at [419, 277] on link "Progress Bar Charts" at bounding box center [462, 276] width 138 height 12
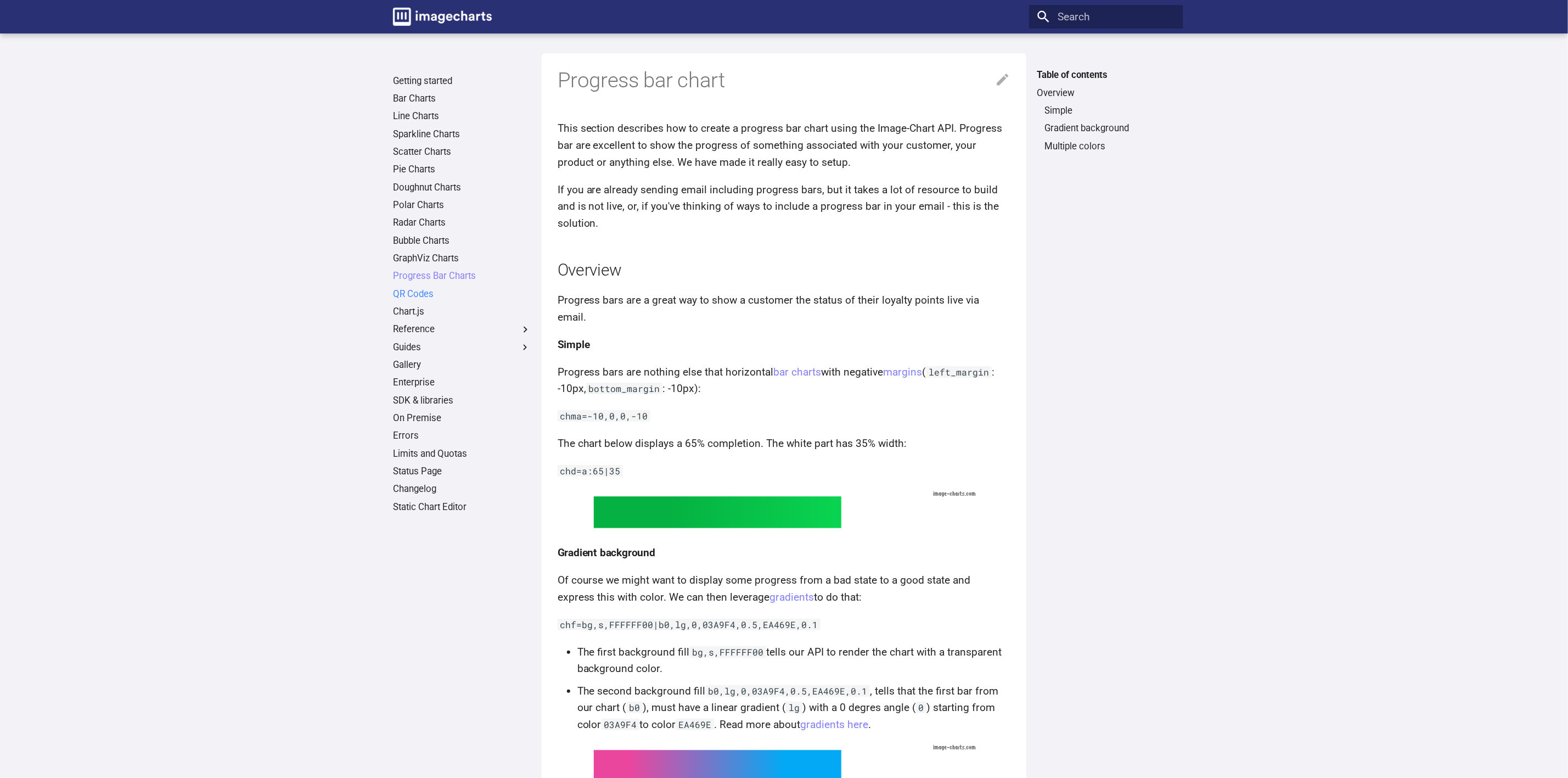
click at [420, 294] on link "QR Codes" at bounding box center [462, 295] width 138 height 12
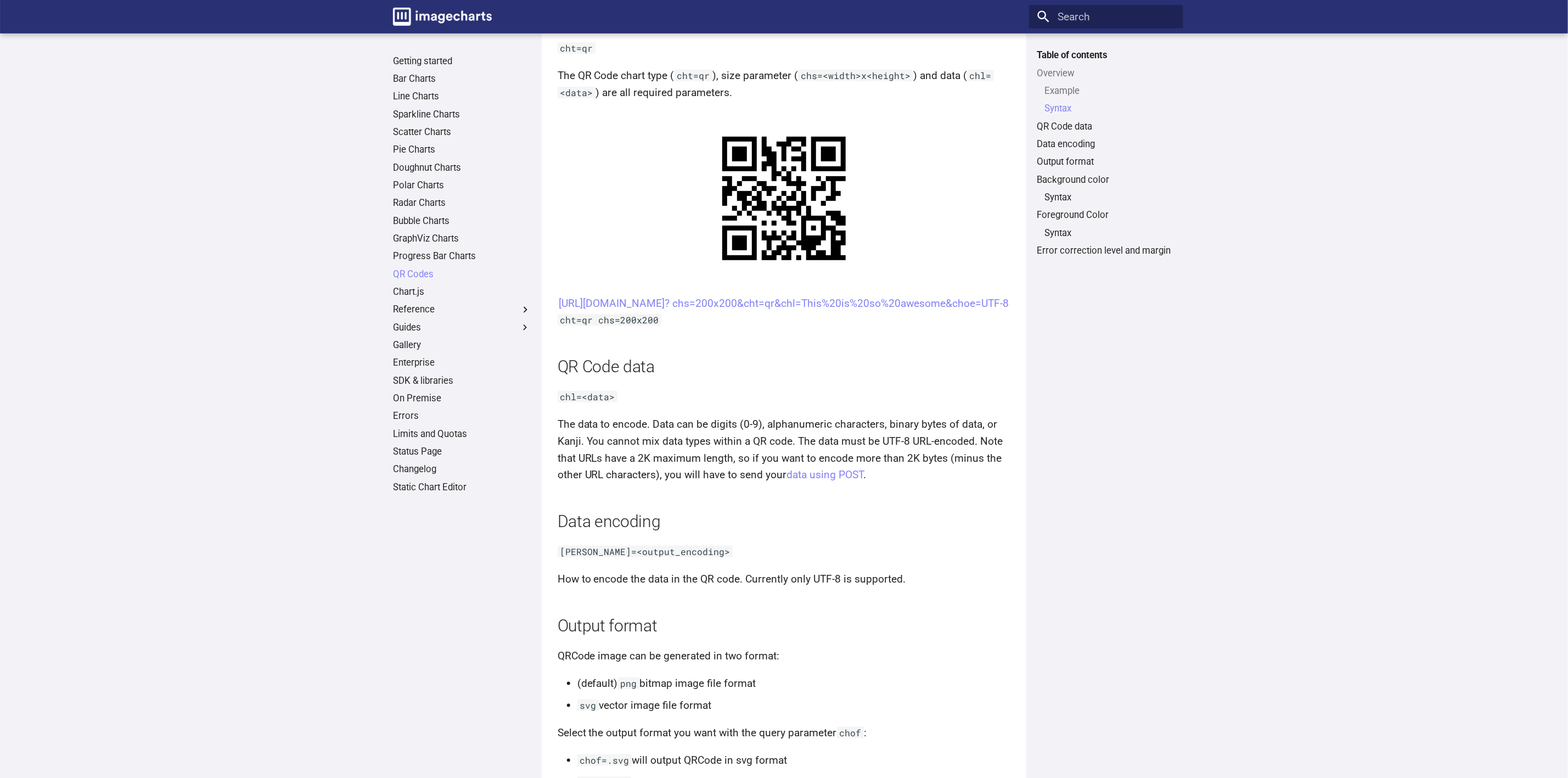
scroll to position [534, 0]
